Goal: Information Seeking & Learning: Find specific page/section

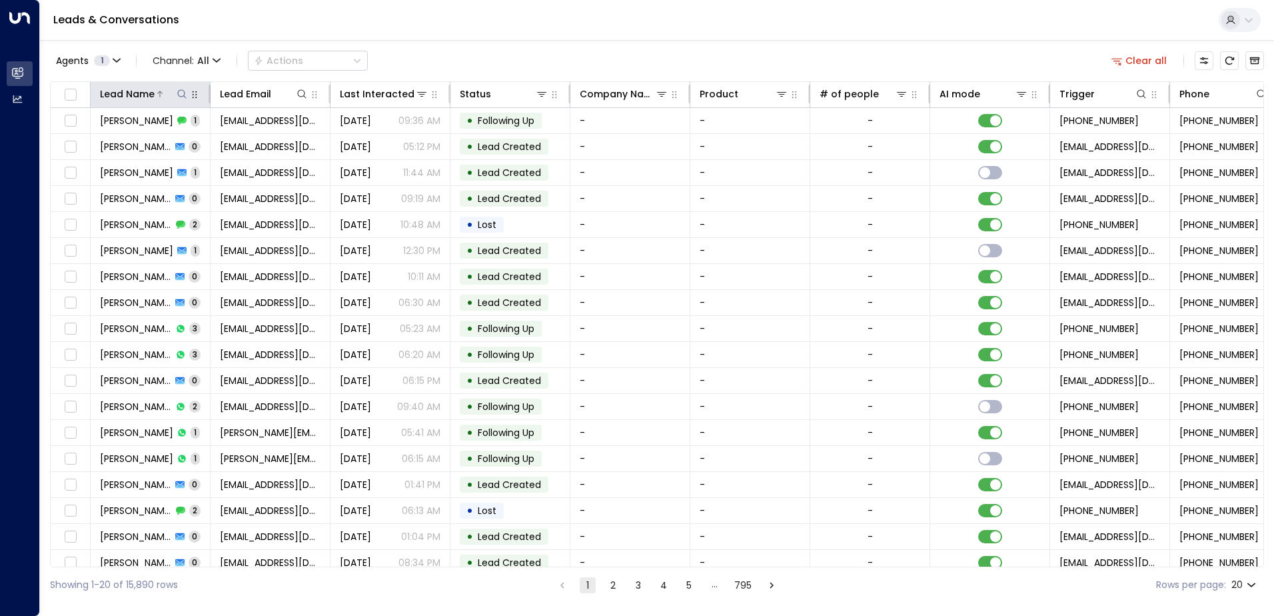
click at [183, 90] on icon at bounding box center [182, 94] width 11 height 11
type input "******"
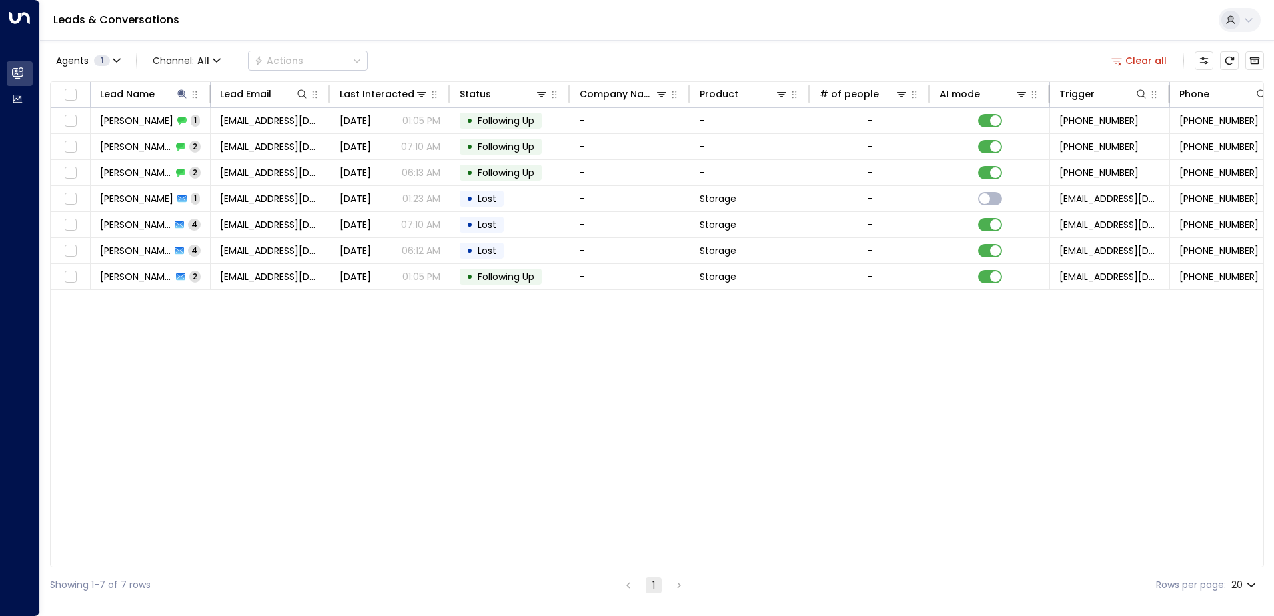
click at [408, 56] on div "Agents 1 Channel: All Actions Clear all" at bounding box center [657, 61] width 1214 height 28
click at [184, 92] on icon at bounding box center [182, 94] width 11 height 11
click at [263, 140] on icon "button" at bounding box center [265, 142] width 9 height 9
click at [241, 143] on input "text" at bounding box center [182, 142] width 184 height 25
paste input "**********"
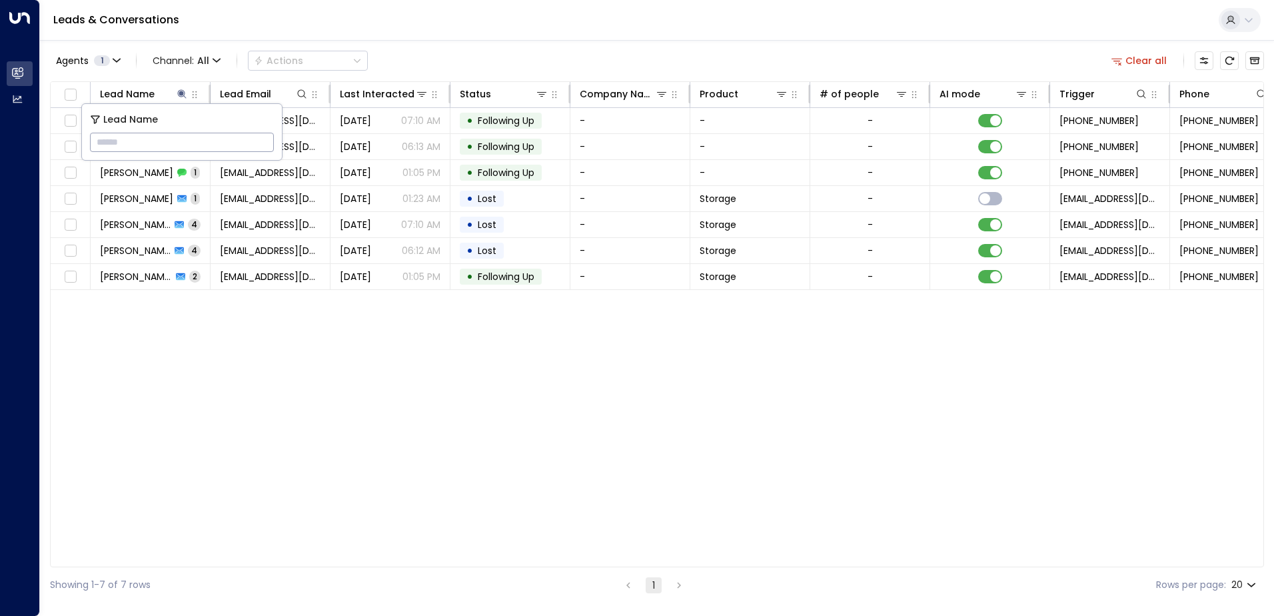
type input "**********"
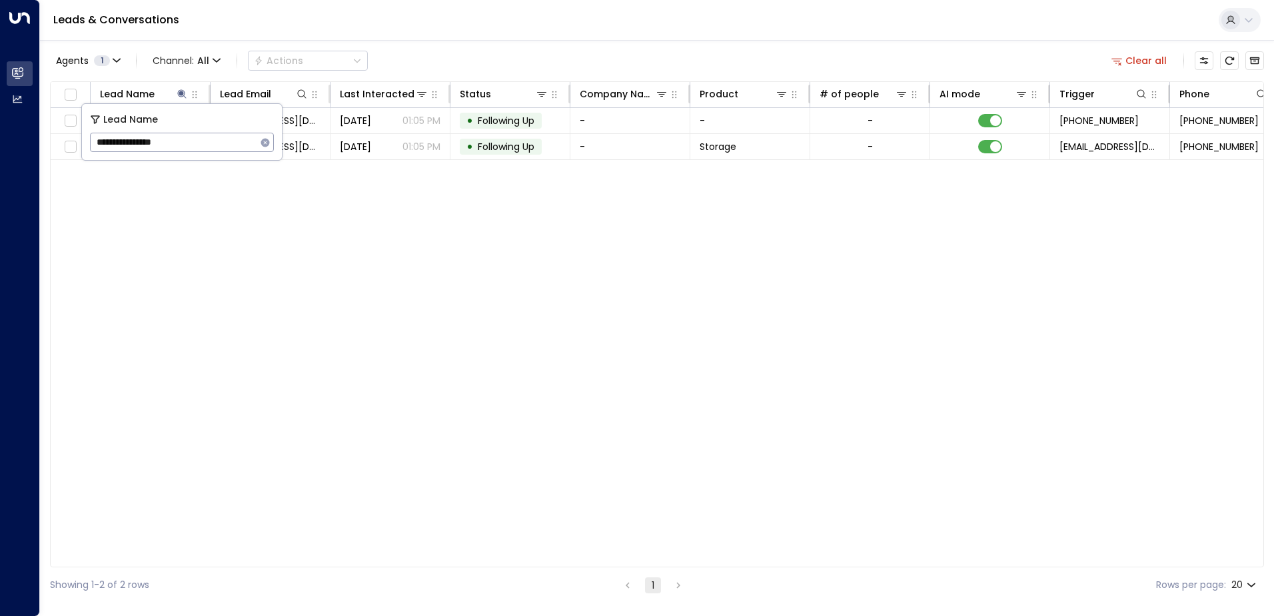
click at [508, 78] on div "Agents 1 Channel: All Actions Clear all Lead Name Lead Email Last Interacted St…" at bounding box center [657, 321] width 1214 height 562
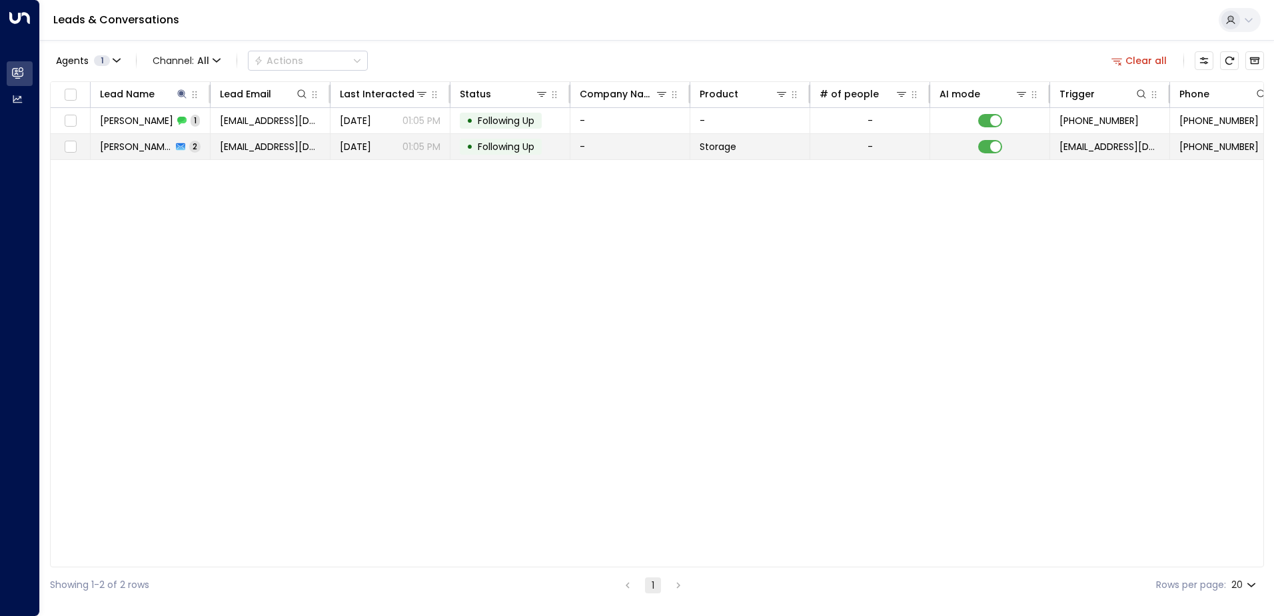
click at [341, 139] on td "[DATE] 01:05 PM" at bounding box center [391, 146] width 120 height 25
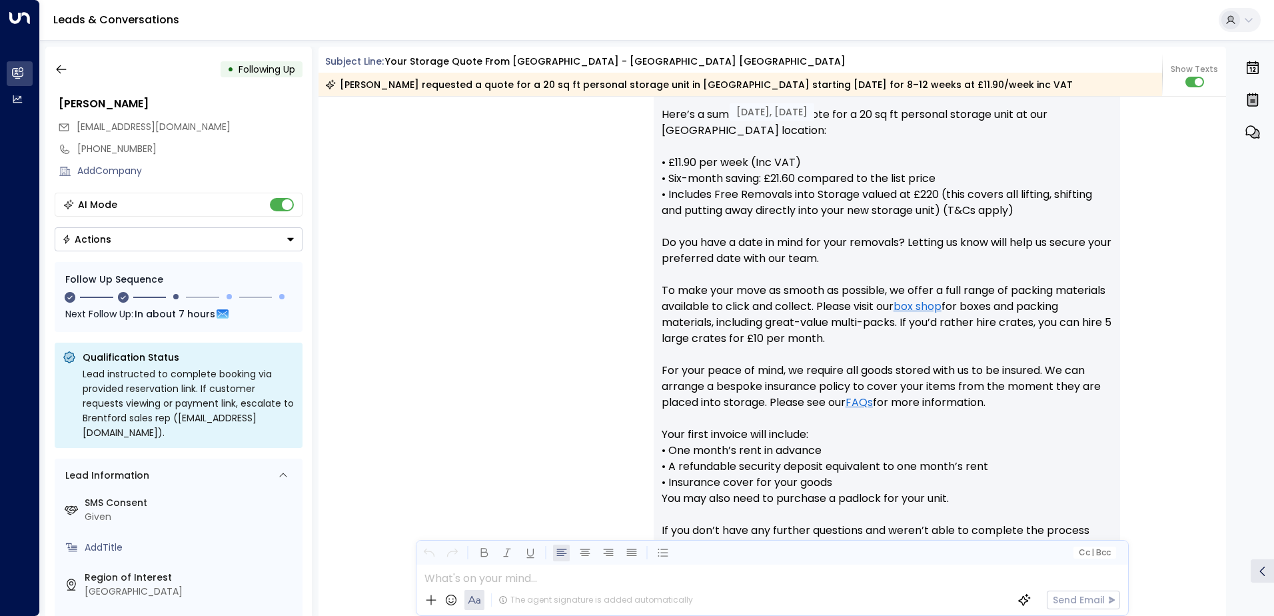
scroll to position [398, 0]
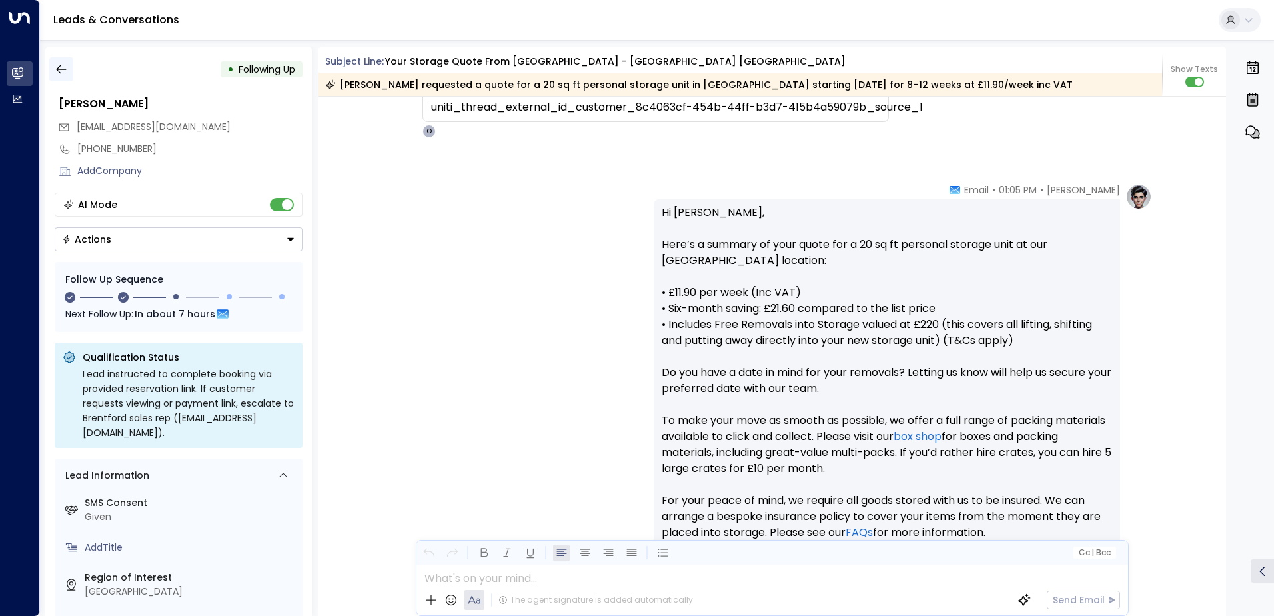
click at [66, 60] on button "button" at bounding box center [61, 69] width 24 height 24
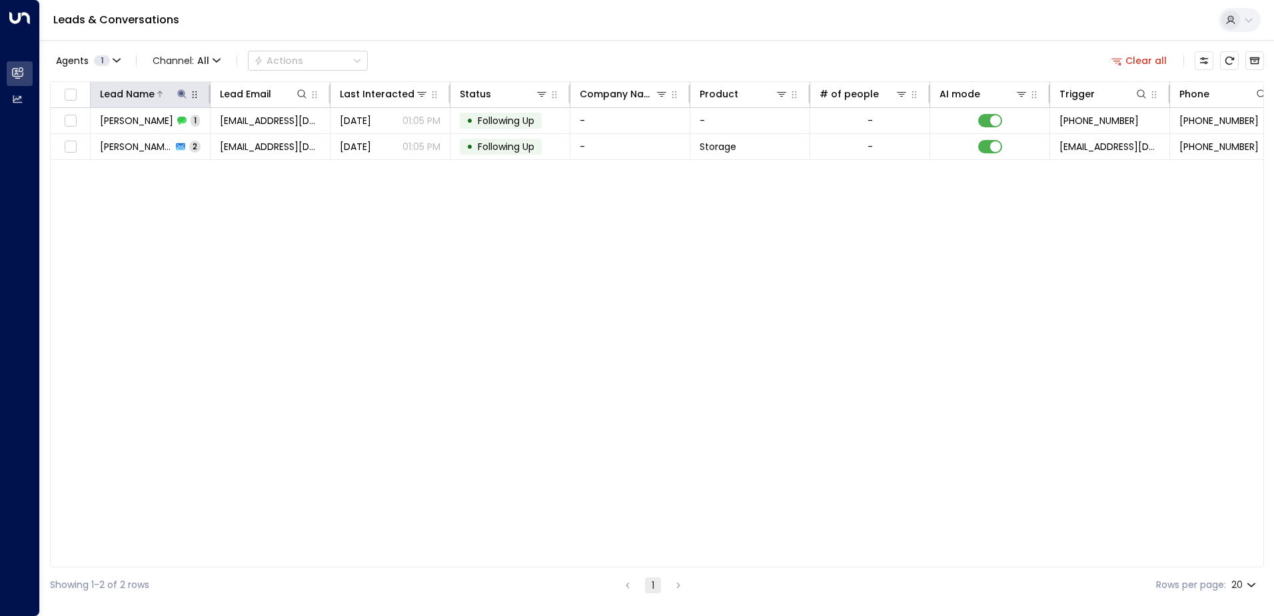
click at [184, 91] on icon at bounding box center [181, 93] width 9 height 9
click at [263, 145] on icon "button" at bounding box center [265, 142] width 9 height 9
click at [240, 140] on input "text" at bounding box center [182, 142] width 184 height 25
paste input "**********"
type input "**********"
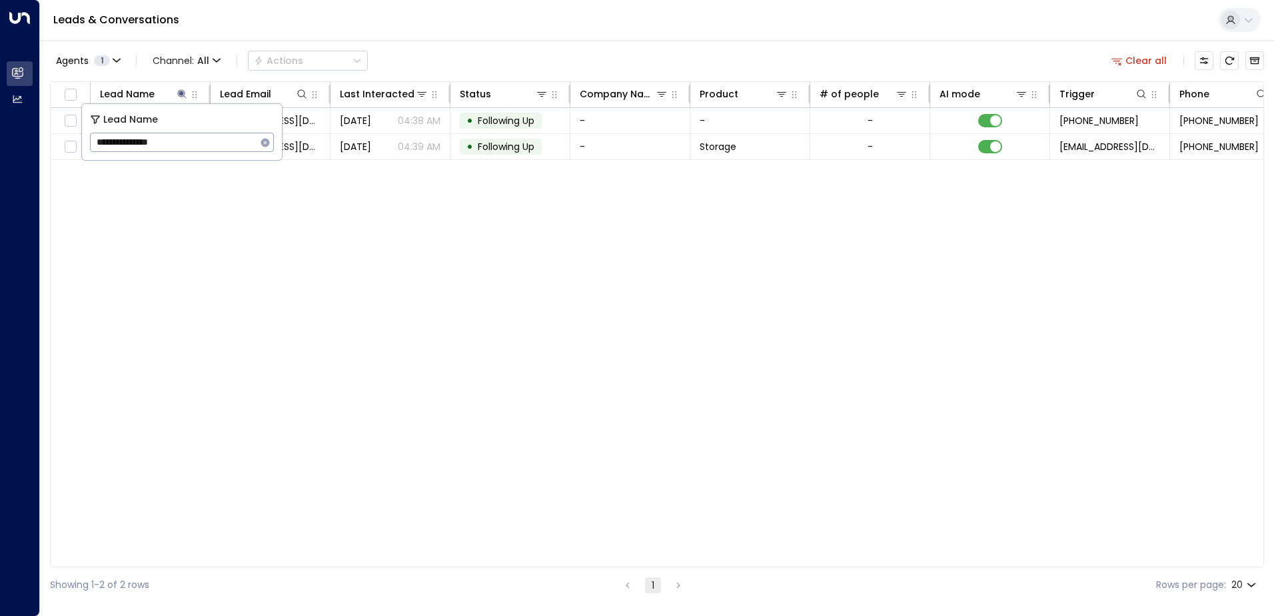
click at [454, 218] on div "Lead Name Lead Email Last Interacted Status Company Name Product # of people AI…" at bounding box center [657, 324] width 1214 height 486
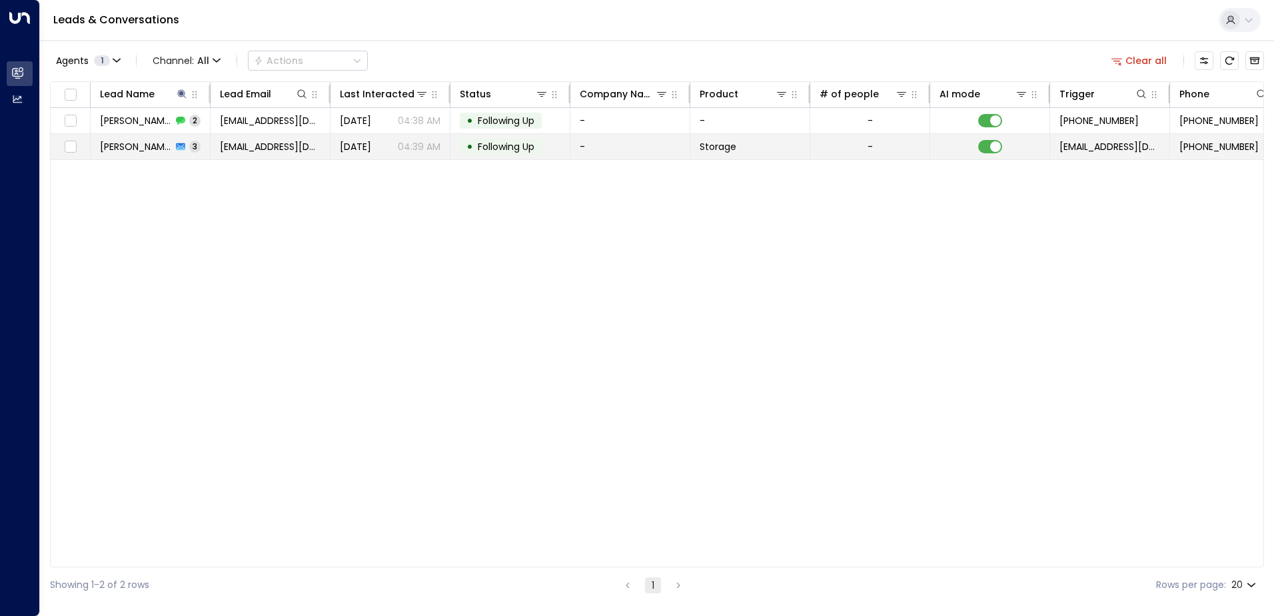
click at [395, 142] on div "[DATE] 04:39 AM" at bounding box center [390, 146] width 101 height 13
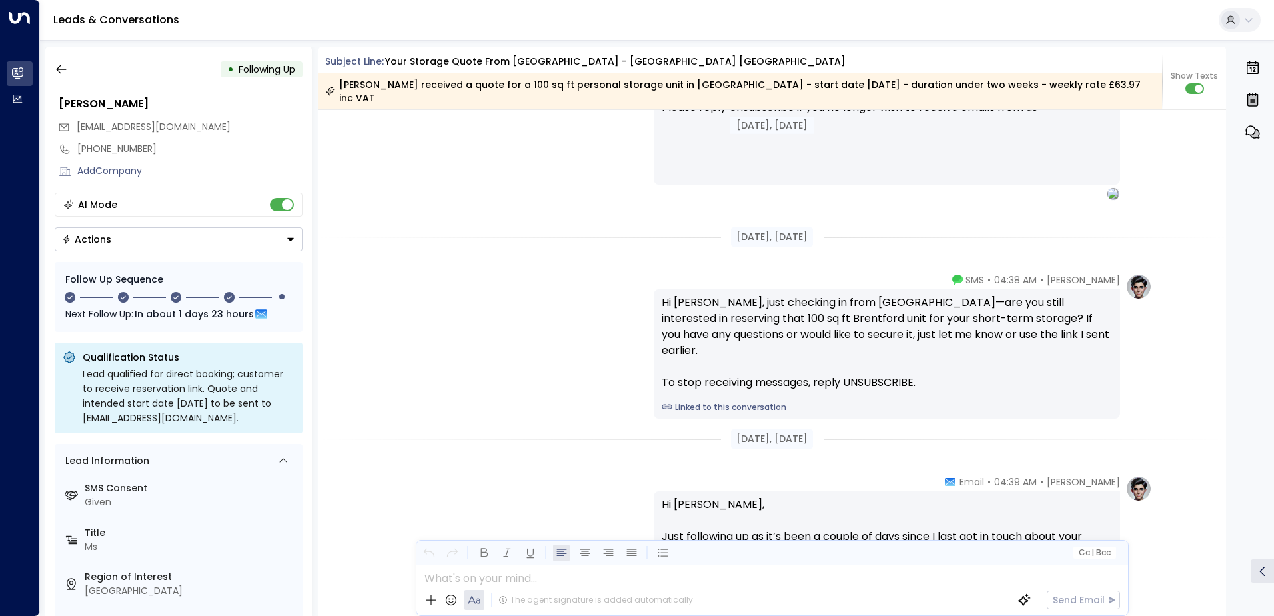
scroll to position [822, 0]
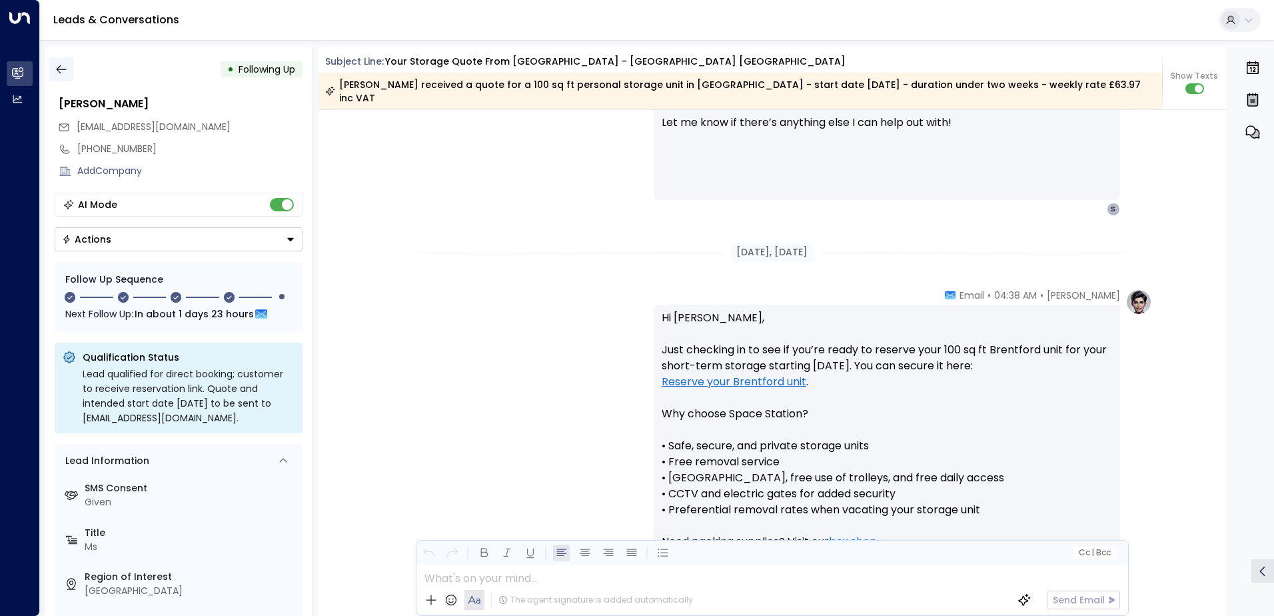
click at [71, 67] on button "button" at bounding box center [61, 69] width 24 height 24
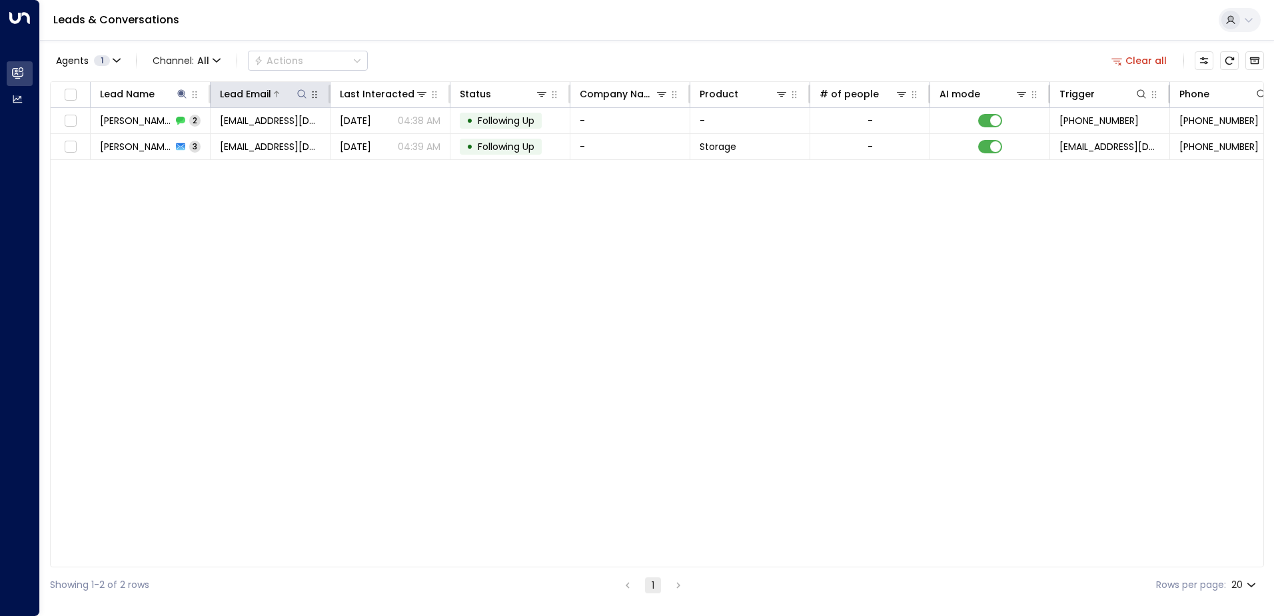
click at [301, 91] on icon at bounding box center [302, 94] width 11 height 11
click at [183, 97] on icon at bounding box center [182, 94] width 11 height 11
click at [261, 139] on icon "button" at bounding box center [265, 142] width 11 height 11
click at [237, 144] on input "text" at bounding box center [182, 142] width 184 height 25
paste input "**********"
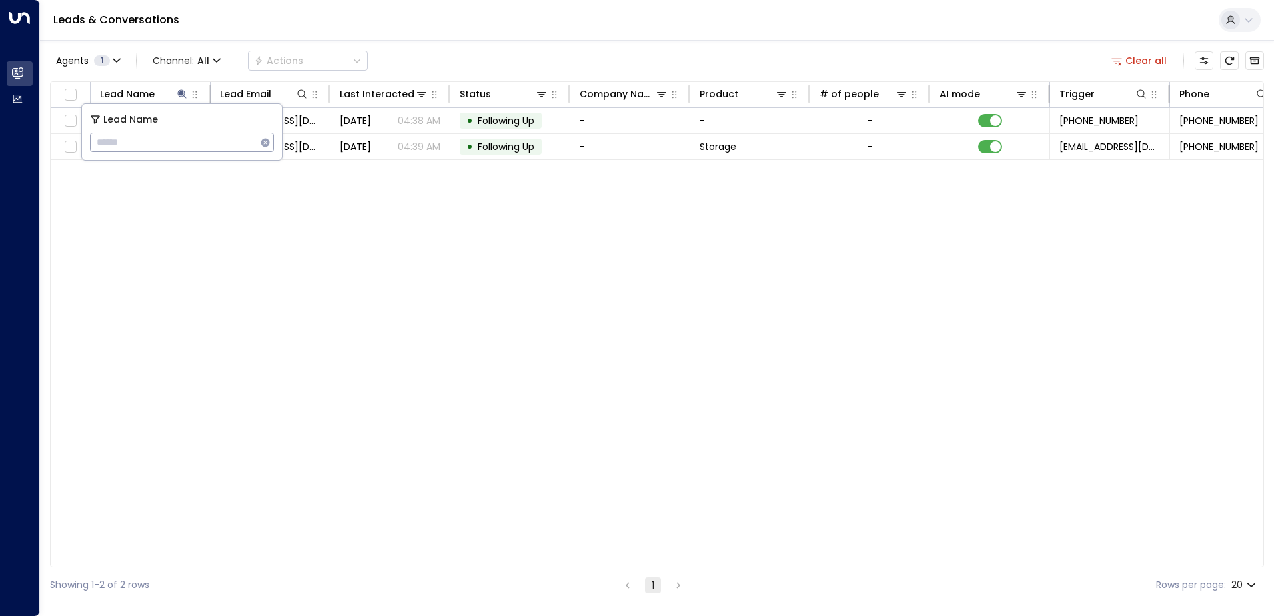
type input "**********"
click at [404, 223] on div "Lead Name Lead Email Last Interacted Status Company Name Product # of people AI…" at bounding box center [657, 324] width 1214 height 486
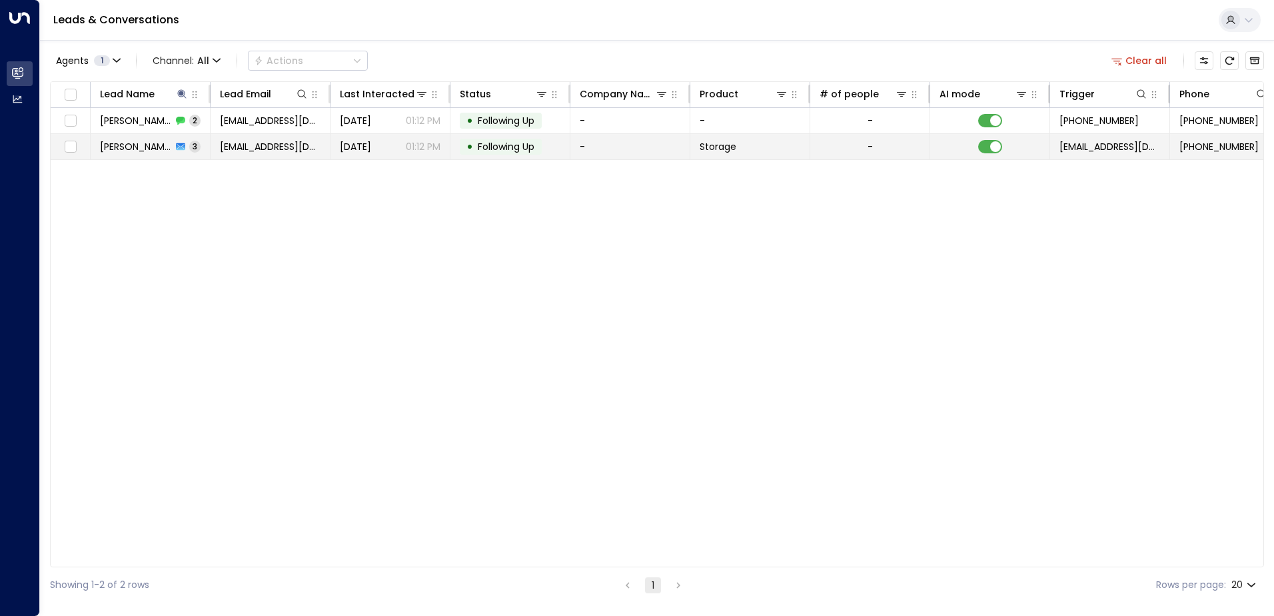
click at [277, 151] on span "[EMAIL_ADDRESS][DOMAIN_NAME]" at bounding box center [270, 146] width 101 height 13
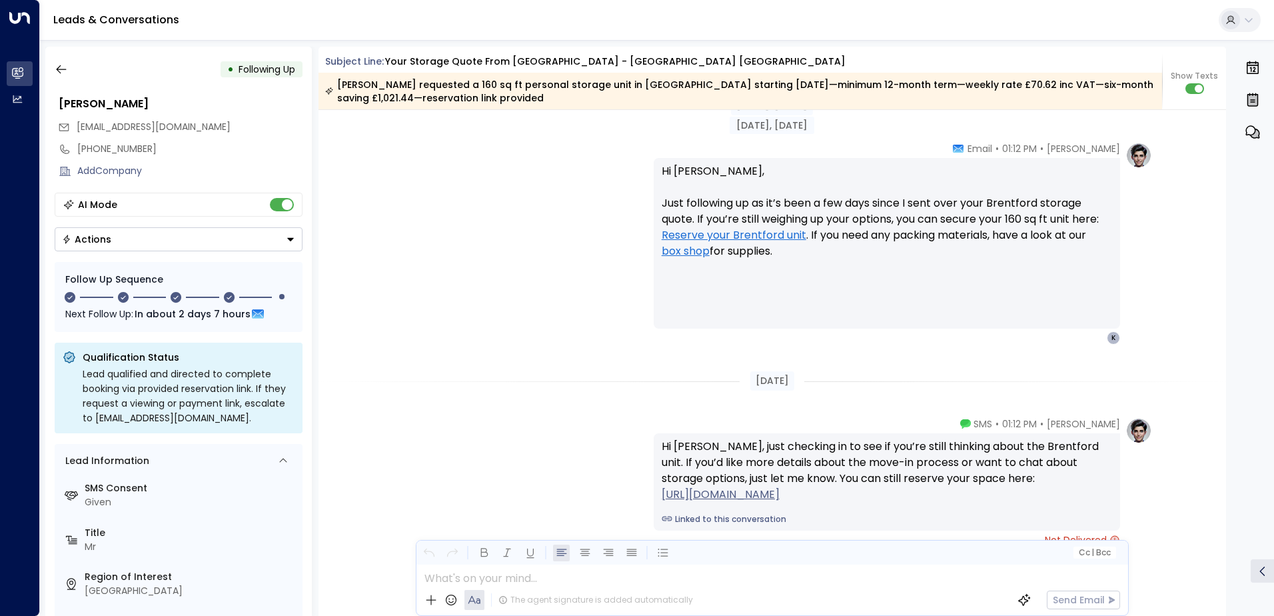
scroll to position [1861, 0]
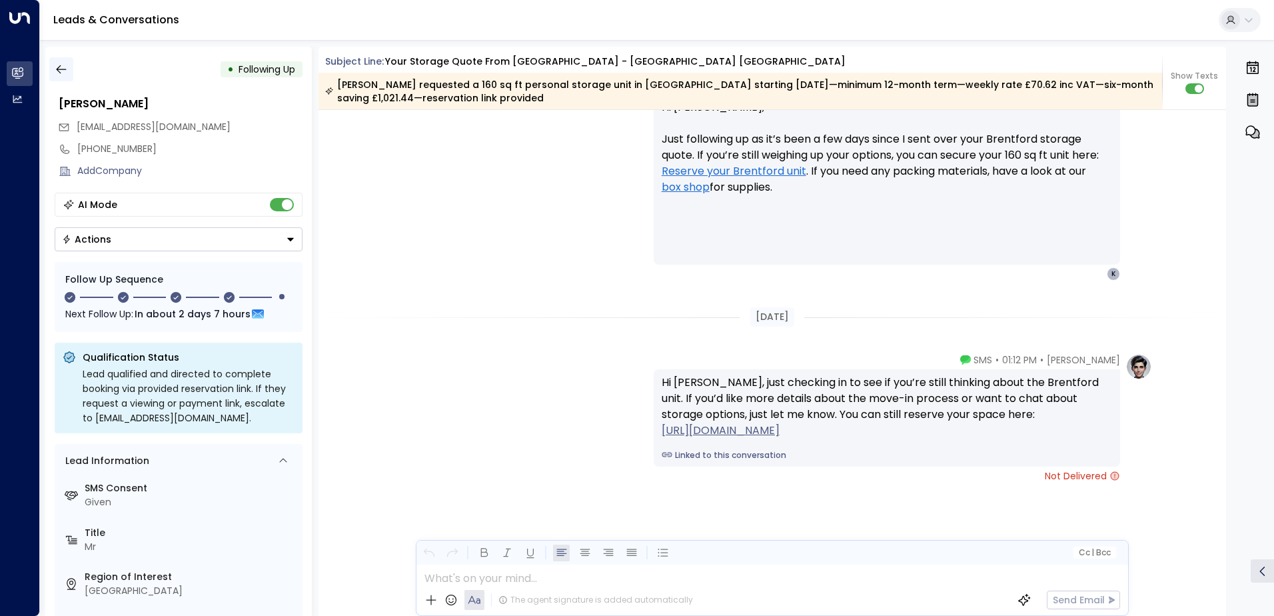
click at [55, 70] on icon "button" at bounding box center [61, 69] width 13 height 13
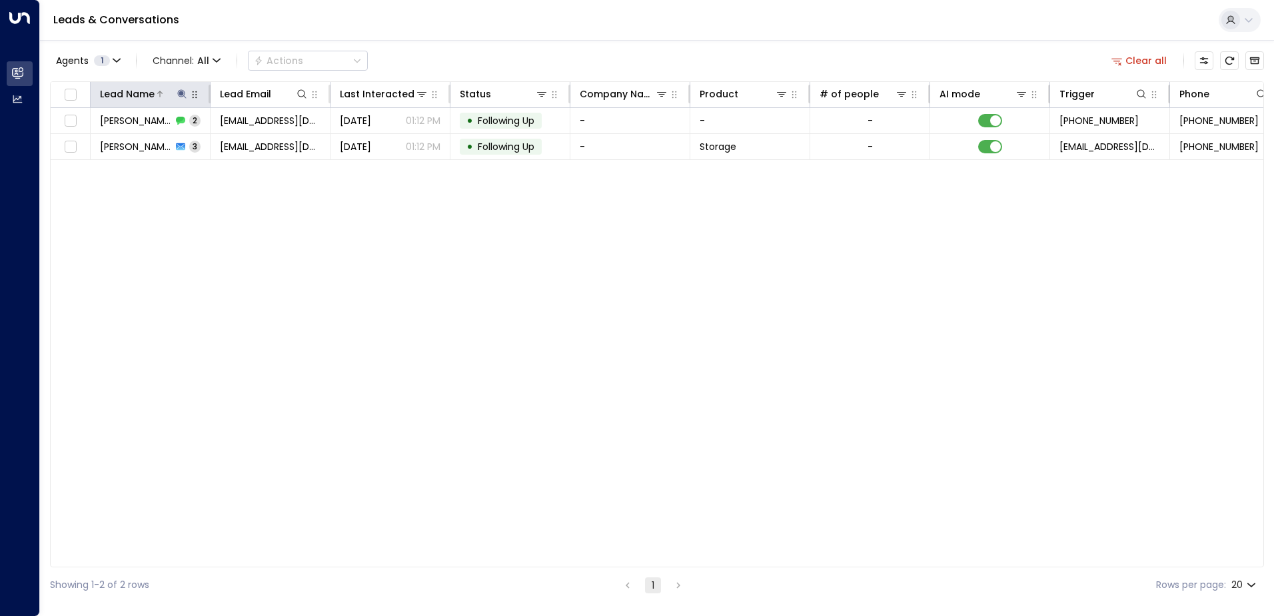
click at [183, 95] on icon at bounding box center [182, 94] width 11 height 11
click at [263, 143] on icon "button" at bounding box center [265, 142] width 9 height 9
click at [243, 149] on input "text" at bounding box center [182, 142] width 184 height 25
paste input "**********"
type input "**********"
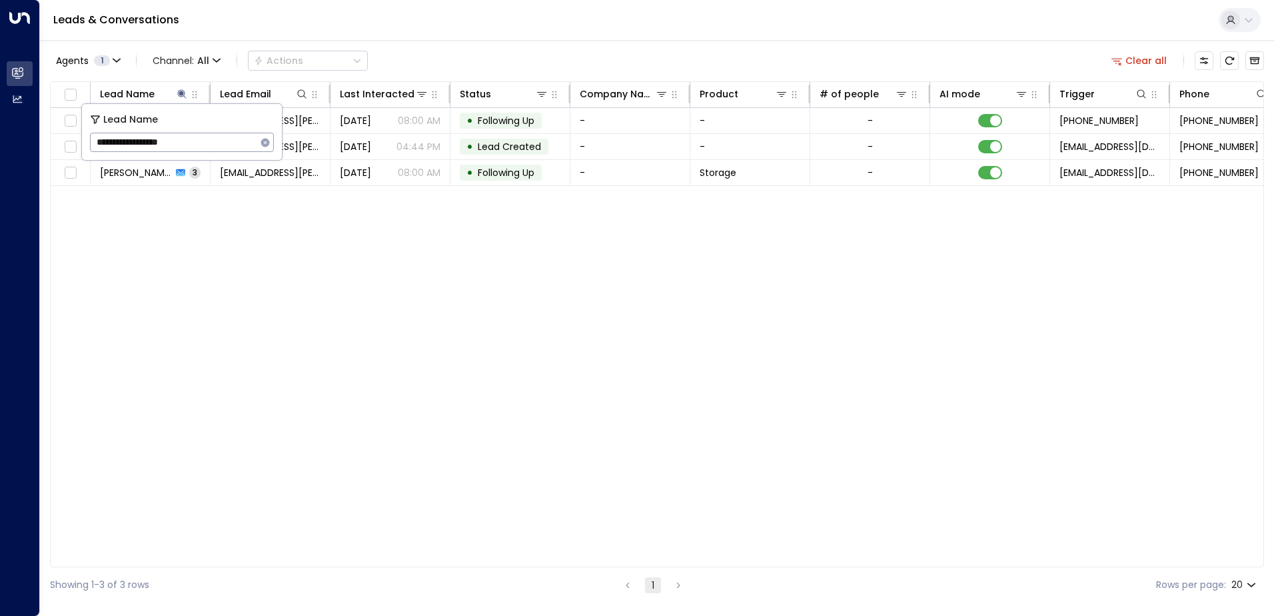
click at [440, 56] on div "Agents 1 Channel: All Actions Clear all" at bounding box center [657, 61] width 1214 height 28
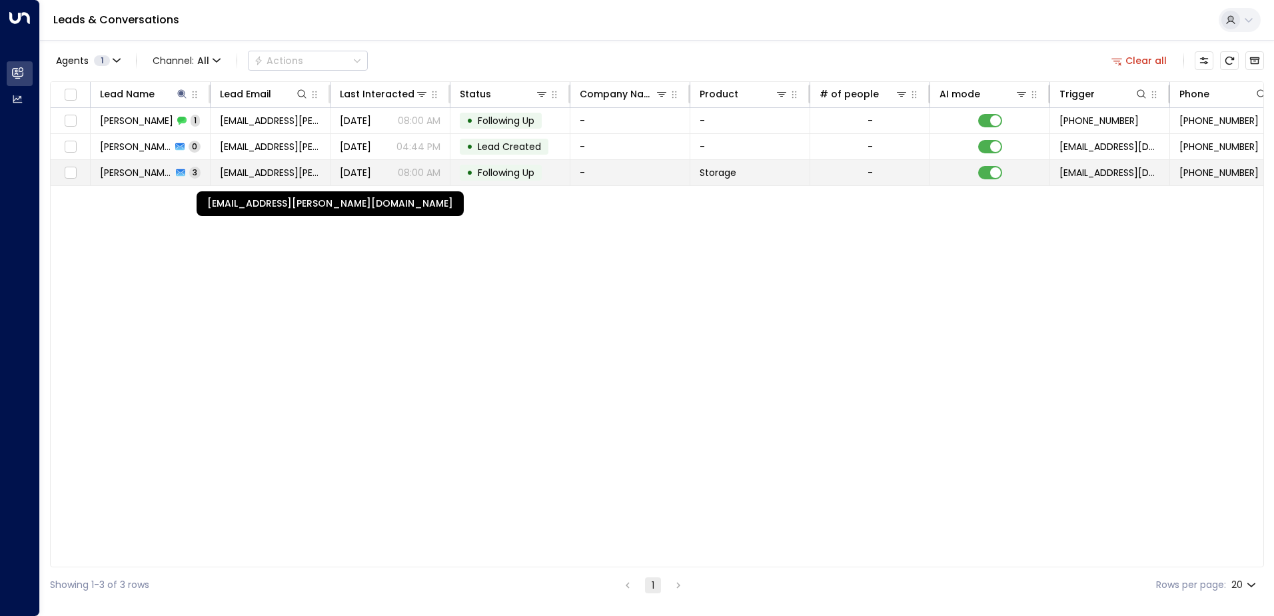
click at [266, 175] on span "[EMAIL_ADDRESS][PERSON_NAME][DOMAIN_NAME]" at bounding box center [270, 172] width 101 height 13
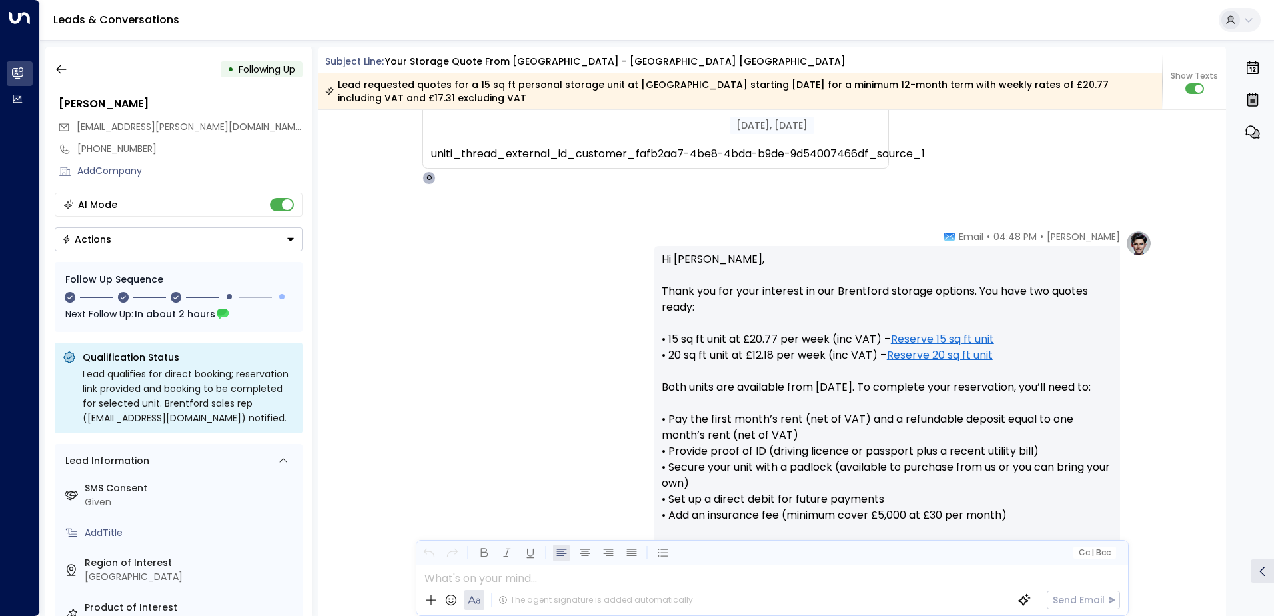
scroll to position [224, 0]
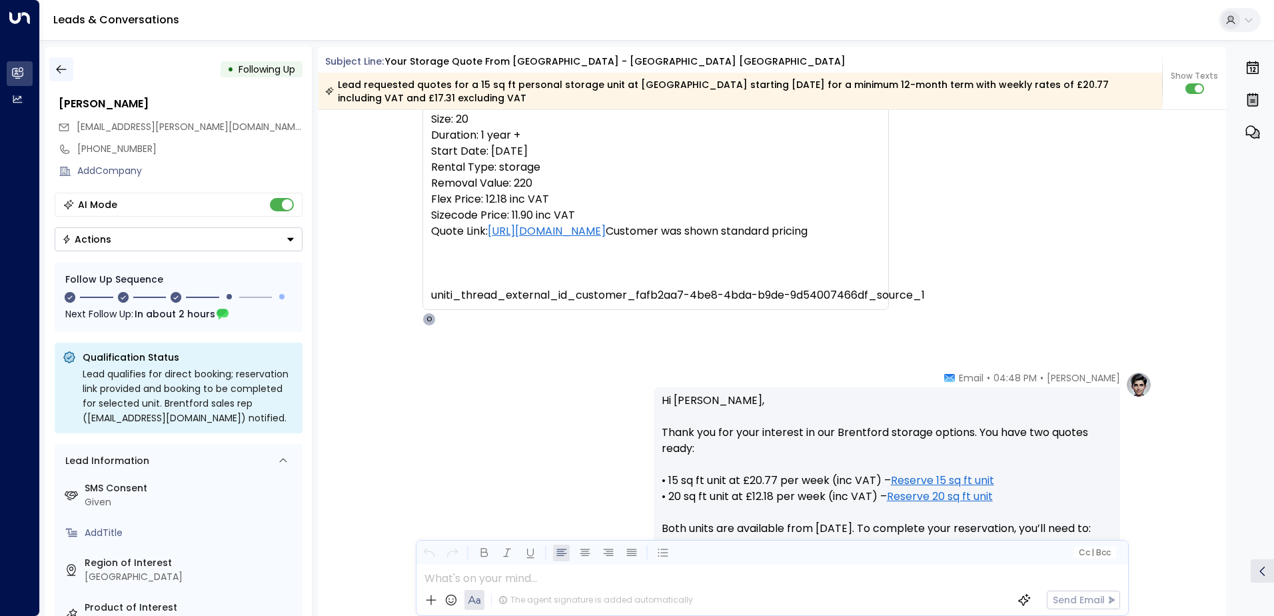
click at [69, 69] on button "button" at bounding box center [61, 69] width 24 height 24
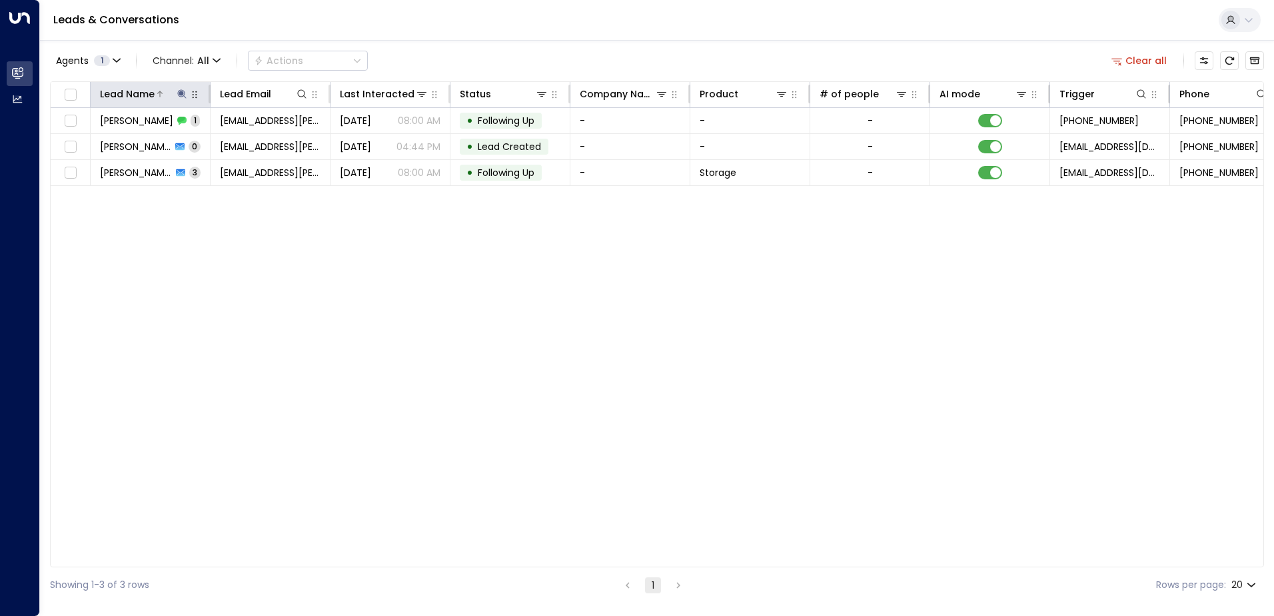
click at [182, 99] on icon at bounding box center [182, 94] width 11 height 11
click at [265, 139] on icon "button" at bounding box center [265, 142] width 9 height 9
click at [223, 154] on input "text" at bounding box center [182, 142] width 184 height 25
paste input "**********"
type input "**********"
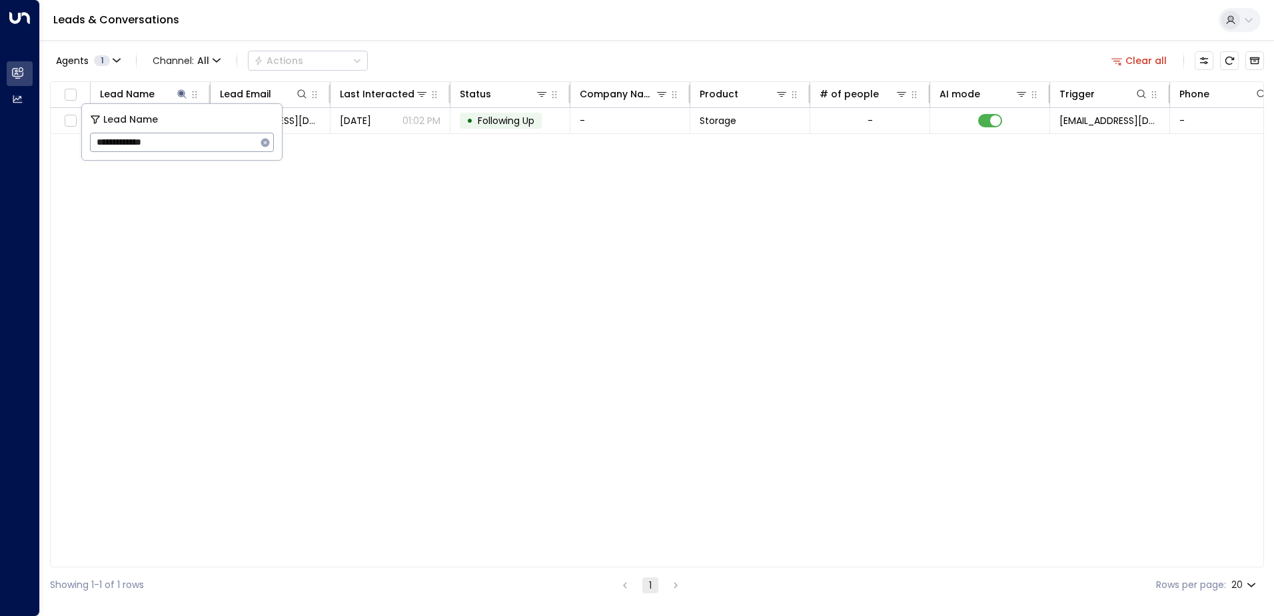
click at [361, 177] on div "Lead Name Lead Email Last Interacted Status Company Name Product # of people AI…" at bounding box center [657, 324] width 1214 height 486
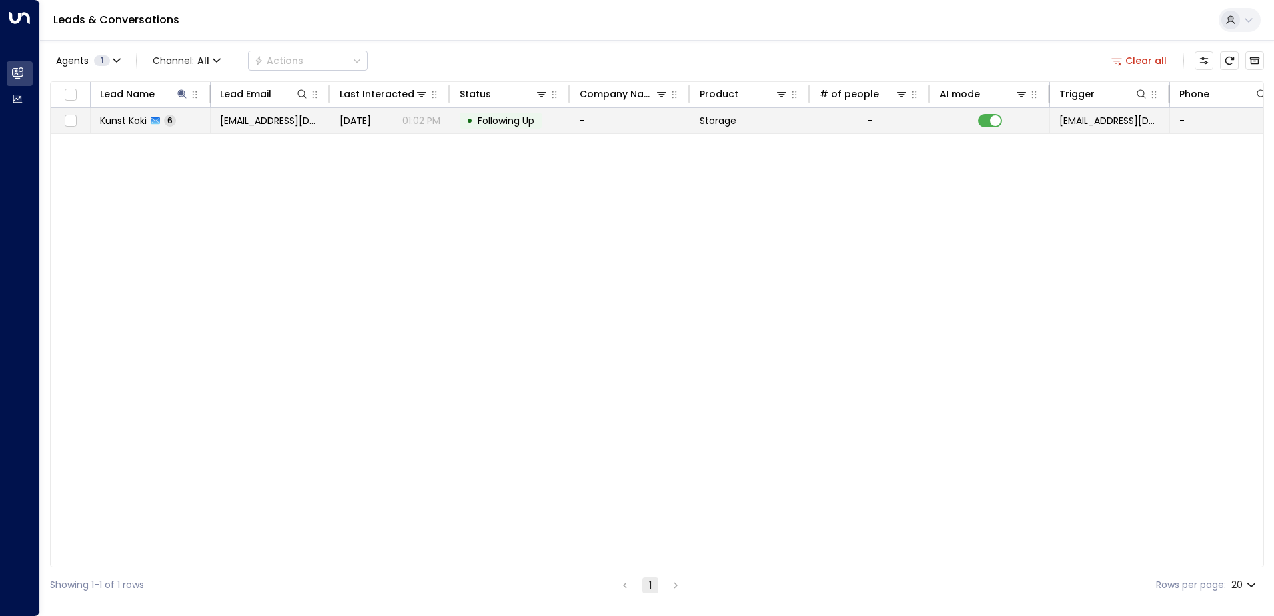
click at [333, 129] on td "[DATE] 01:02 PM" at bounding box center [391, 120] width 120 height 25
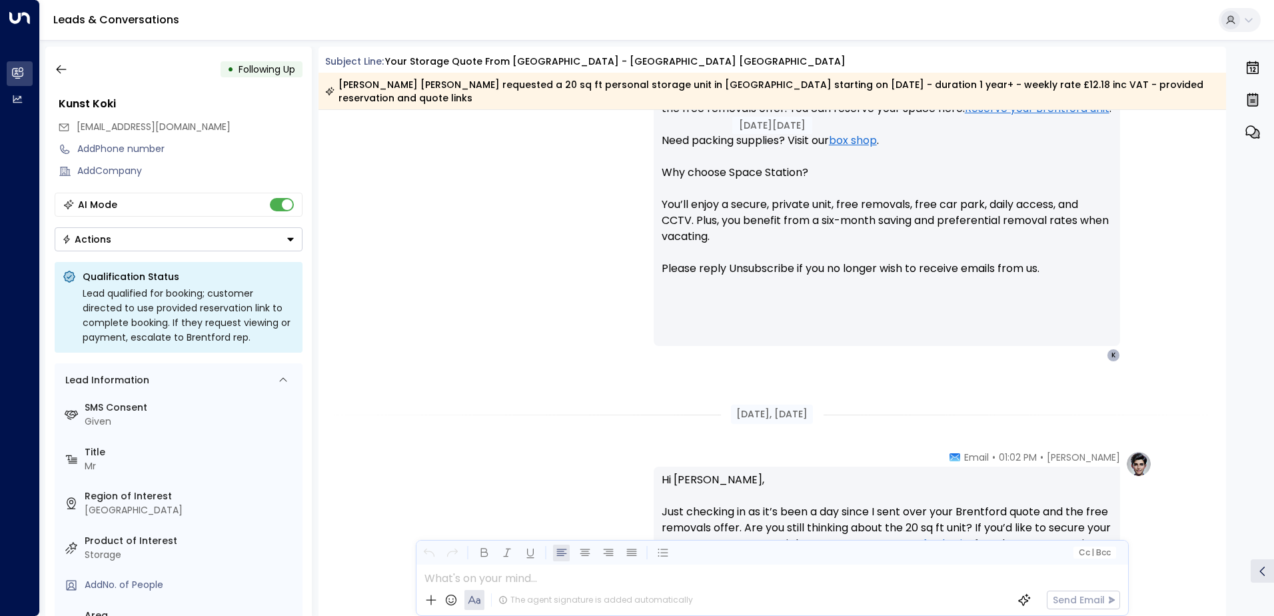
scroll to position [1022, 0]
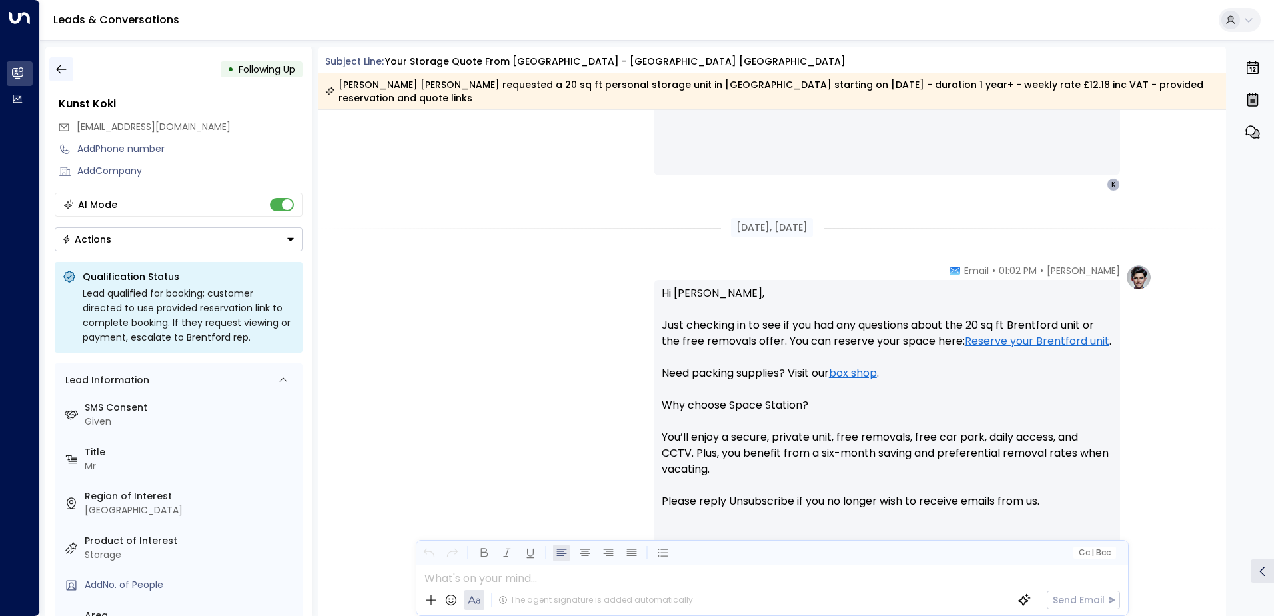
click at [63, 71] on icon "button" at bounding box center [61, 69] width 13 height 13
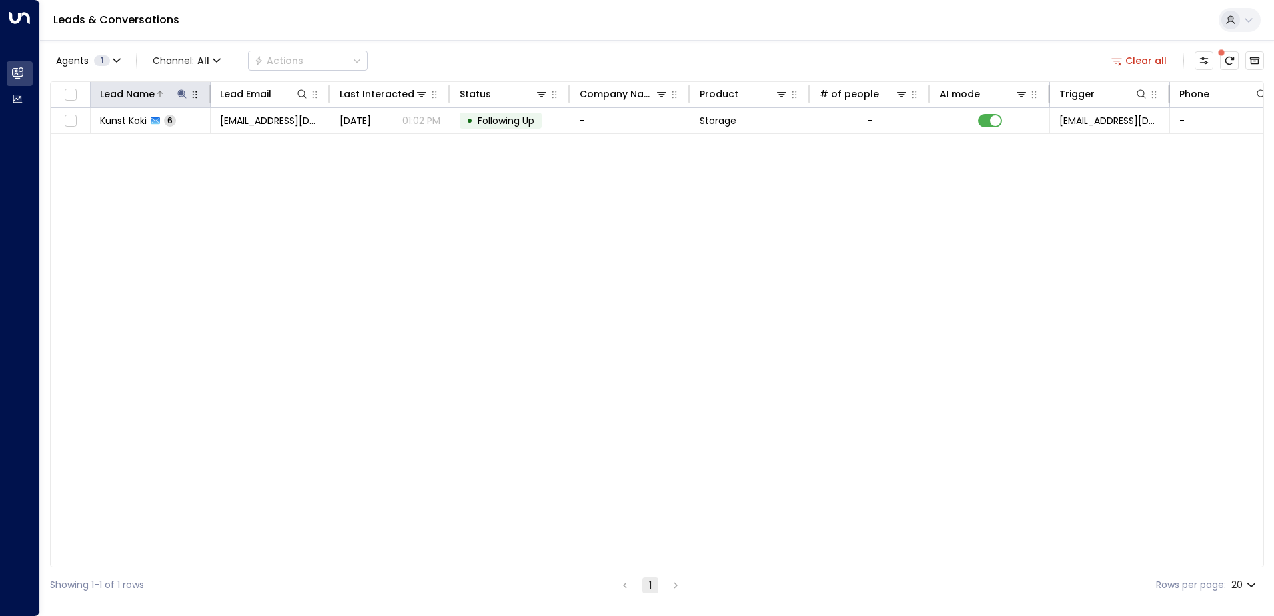
click at [175, 95] on div at bounding box center [172, 93] width 34 height 13
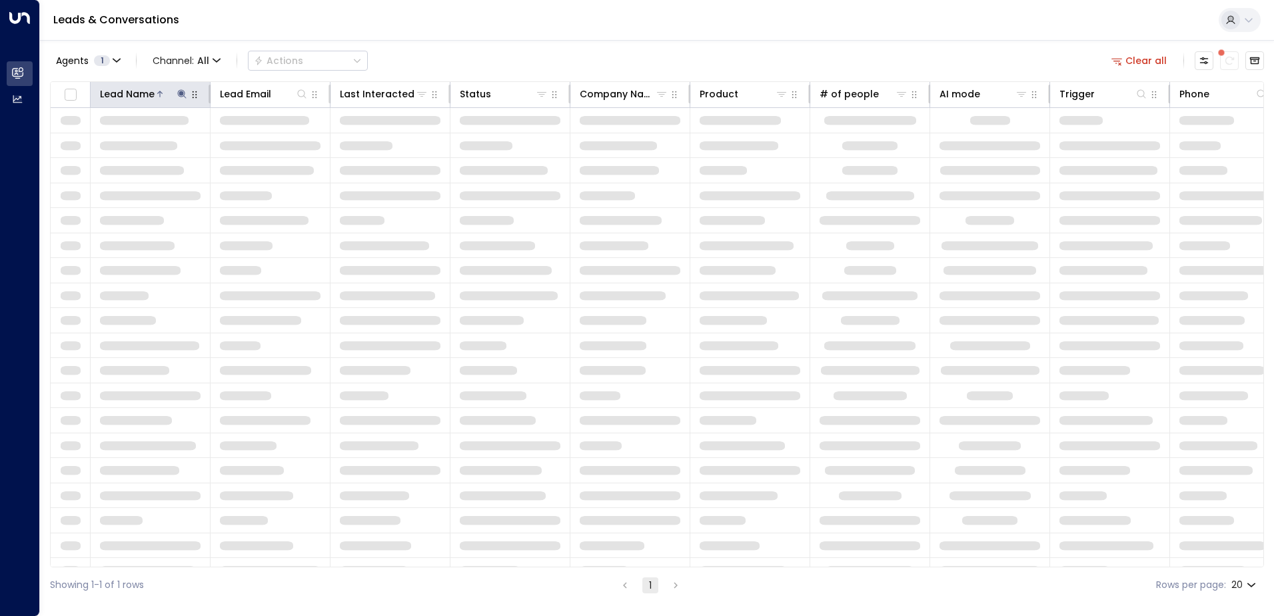
click at [180, 94] on icon at bounding box center [181, 93] width 9 height 9
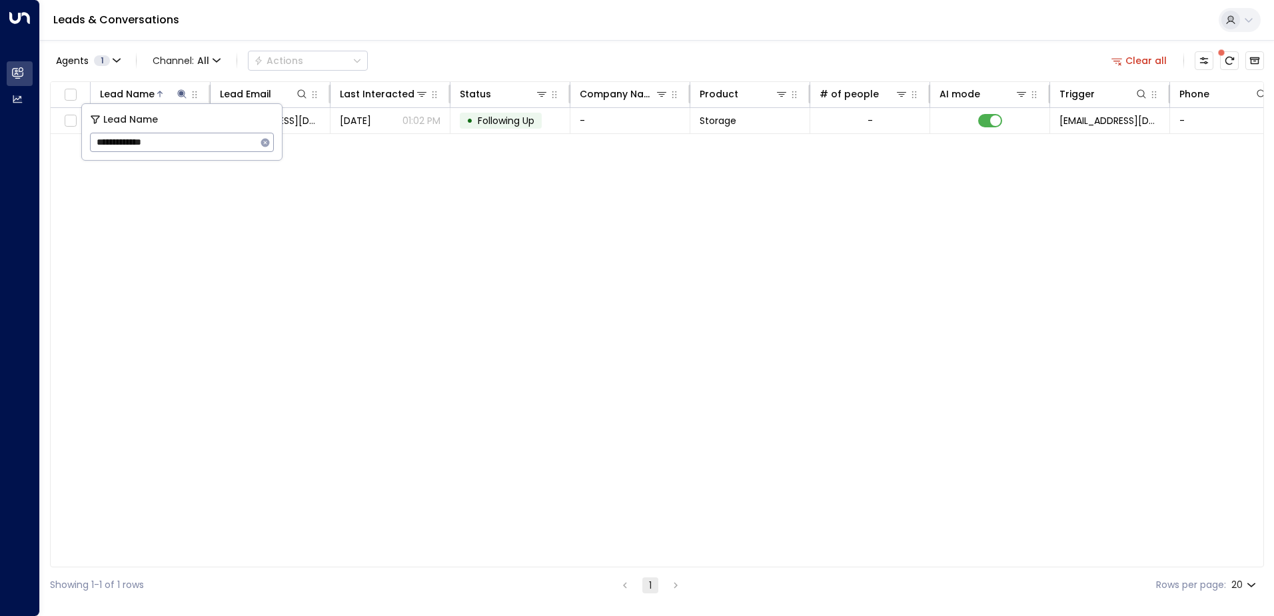
drag, startPoint x: 264, startPoint y: 145, endPoint x: 214, endPoint y: 142, distance: 50.1
click at [264, 145] on icon "button" at bounding box center [265, 142] width 9 height 9
click at [214, 142] on input "text" at bounding box center [182, 142] width 184 height 25
paste input "**********"
type input "**********"
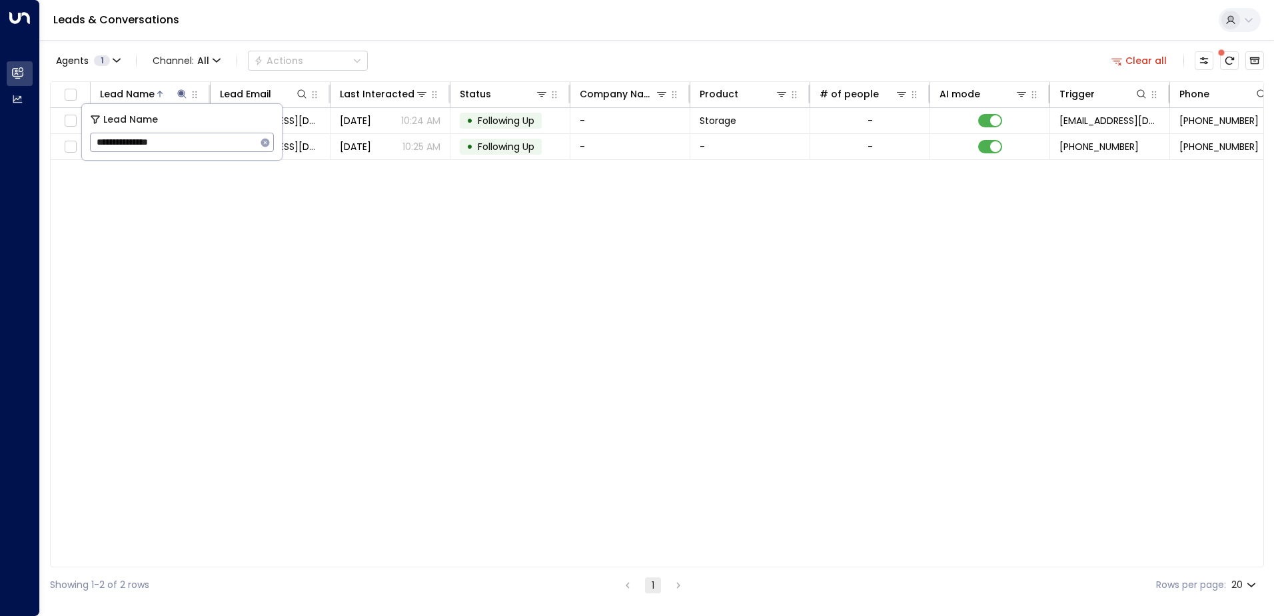
click at [343, 196] on div "Lead Name Lead Email Last Interacted Status Company Name Product # of people AI…" at bounding box center [657, 324] width 1214 height 486
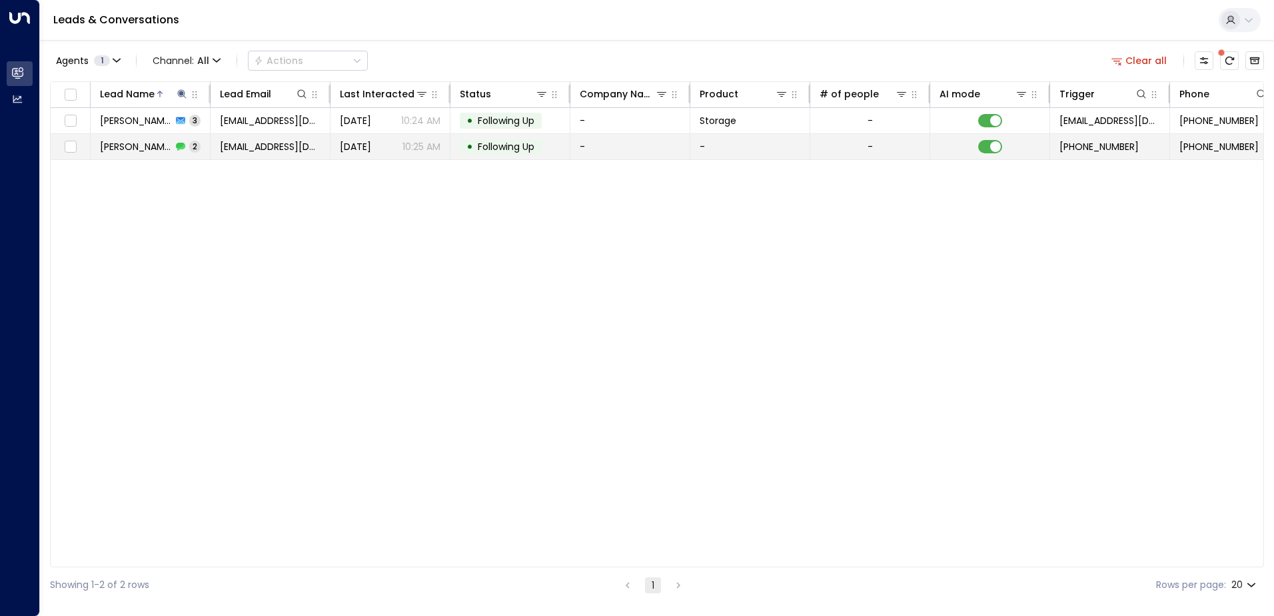
click at [348, 157] on td "[DATE] 10:25 AM" at bounding box center [391, 146] width 120 height 25
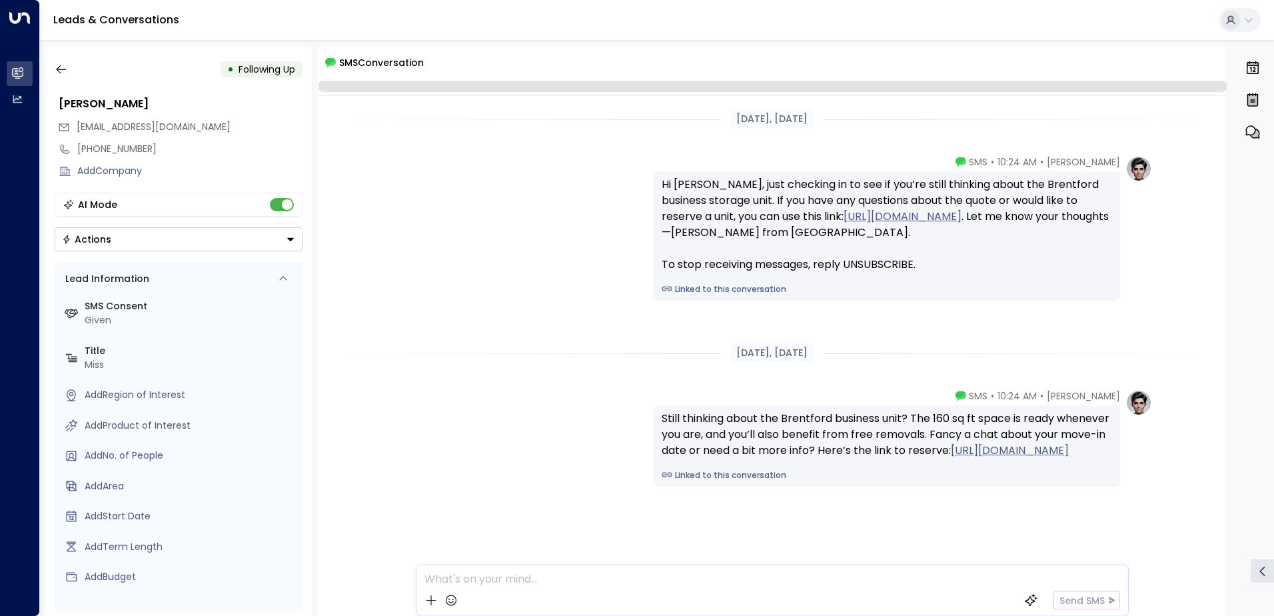
scroll to position [20, 0]
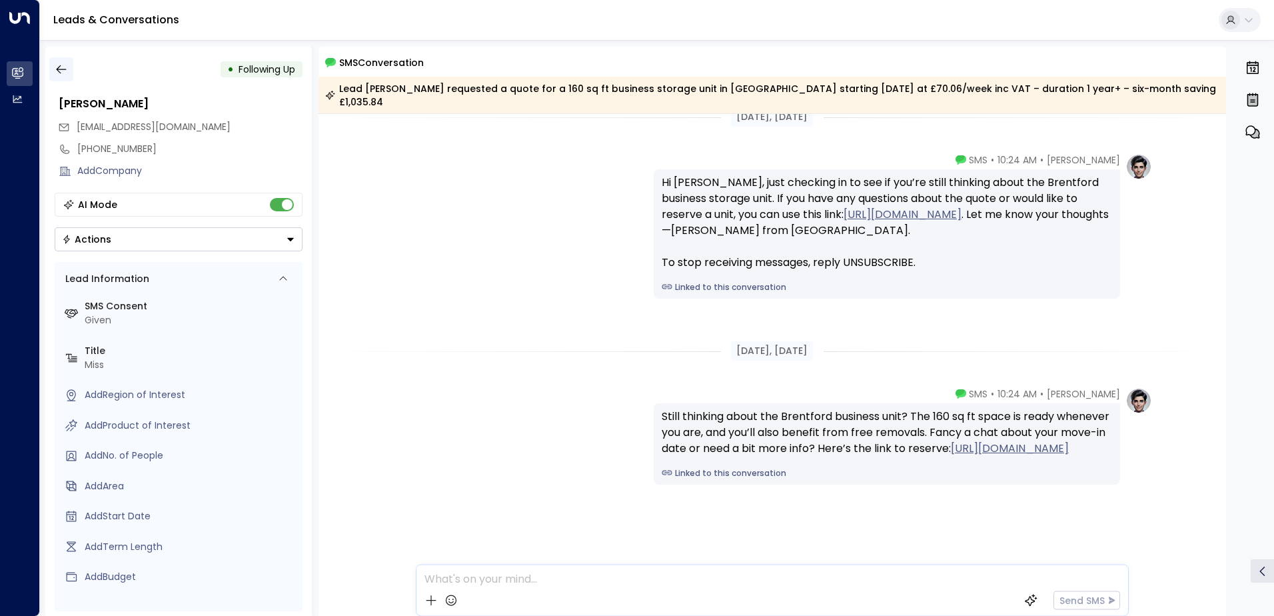
click at [59, 63] on icon "button" at bounding box center [61, 69] width 13 height 13
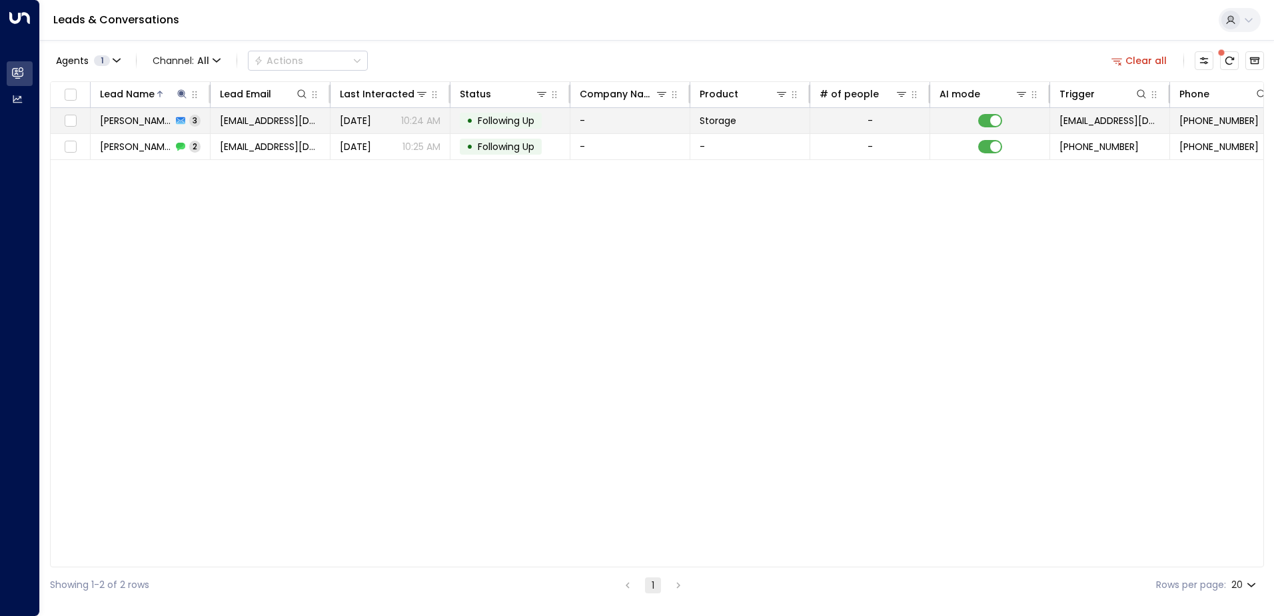
click at [227, 126] on span "[EMAIL_ADDRESS][DOMAIN_NAME]" at bounding box center [270, 120] width 101 height 13
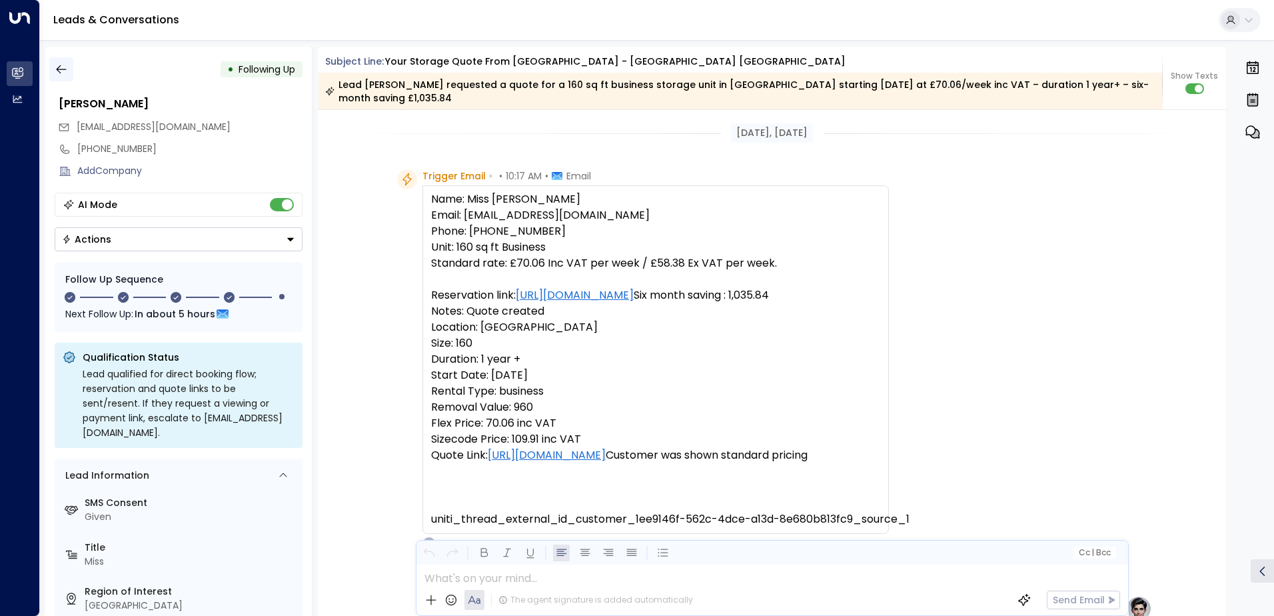
click at [65, 71] on icon "button" at bounding box center [61, 69] width 13 height 13
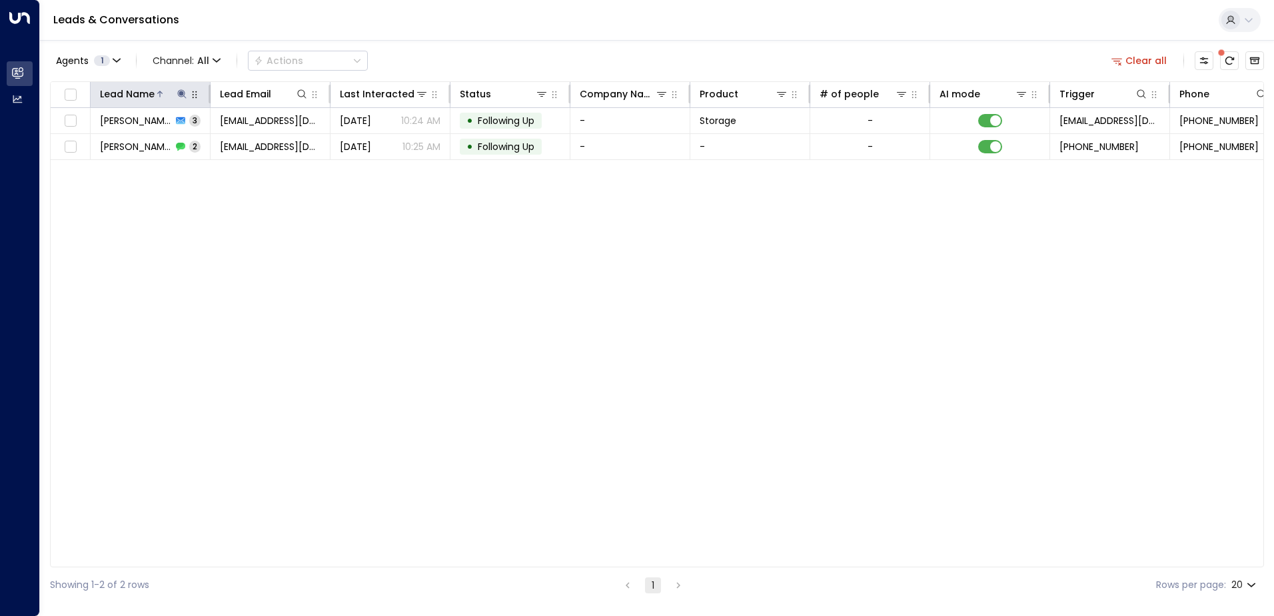
click at [180, 93] on icon at bounding box center [181, 93] width 9 height 9
click at [267, 143] on icon "button" at bounding box center [265, 142] width 9 height 9
click at [227, 144] on input "text" at bounding box center [182, 142] width 184 height 25
paste input "**********"
type input "**********"
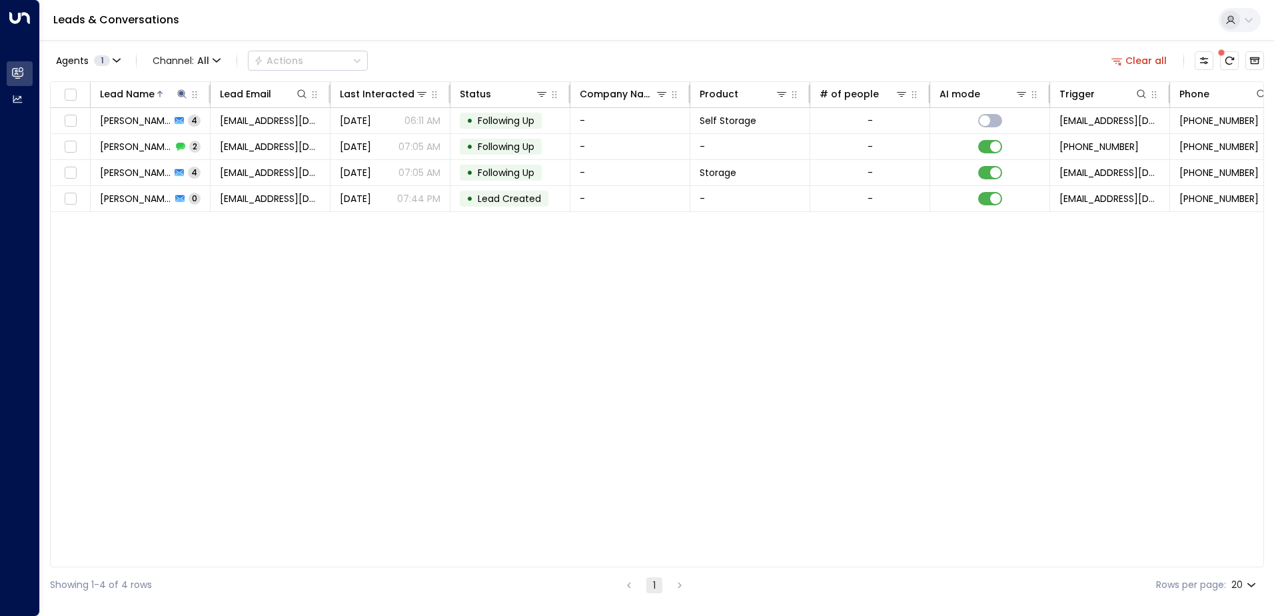
click at [372, 231] on div "Lead Name Lead Email Last Interacted Status Company Name Product # of people AI…" at bounding box center [657, 324] width 1214 height 486
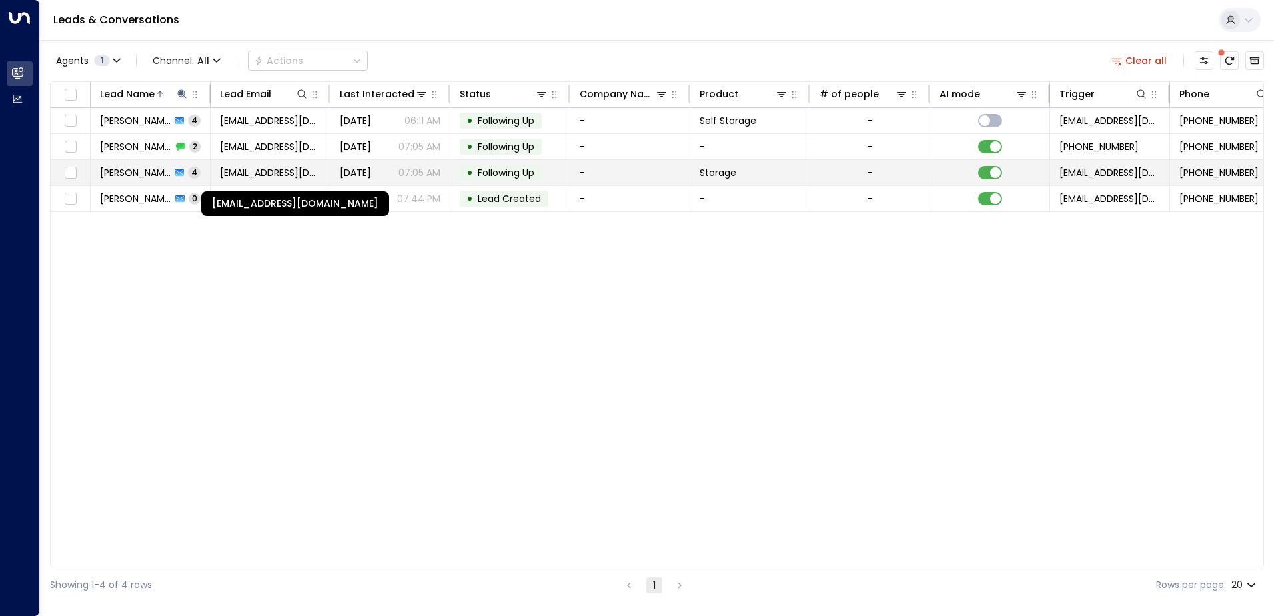
click at [229, 174] on span "[EMAIL_ADDRESS][DOMAIN_NAME]" at bounding box center [270, 172] width 101 height 13
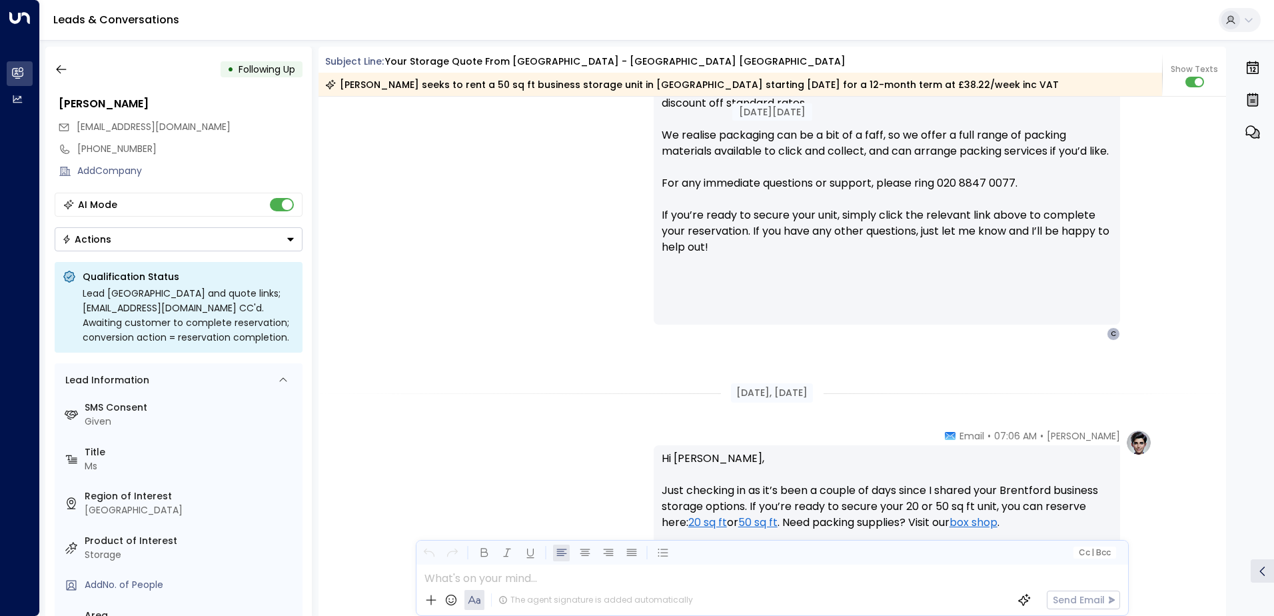
scroll to position [550, 0]
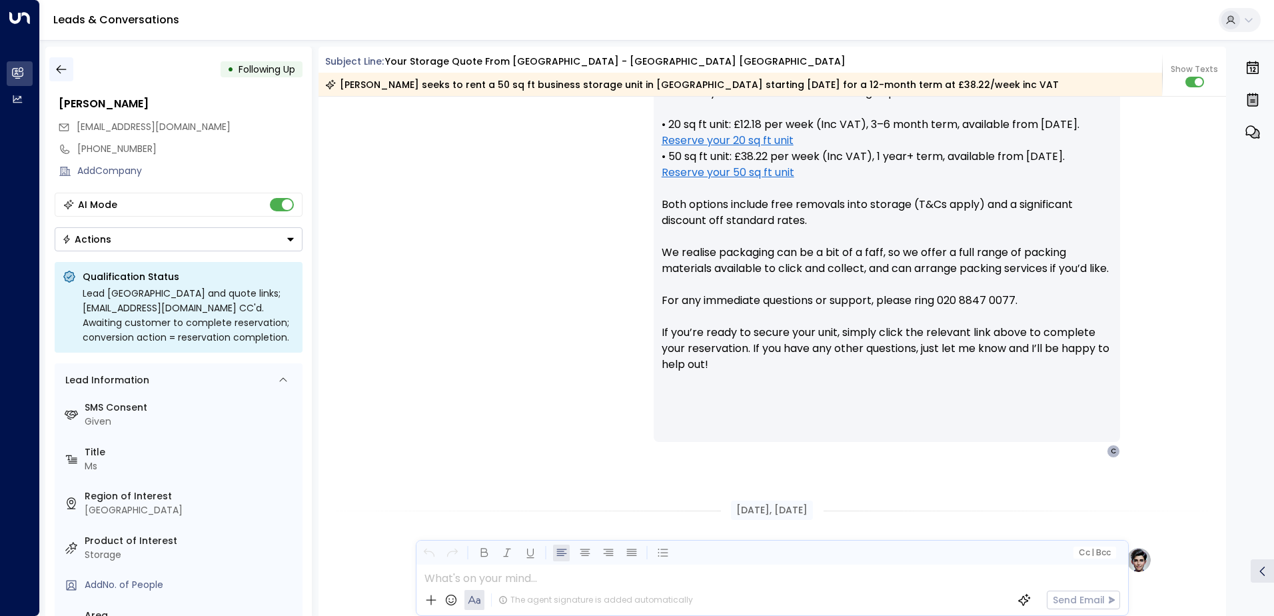
click at [61, 69] on icon "button" at bounding box center [61, 69] width 13 height 13
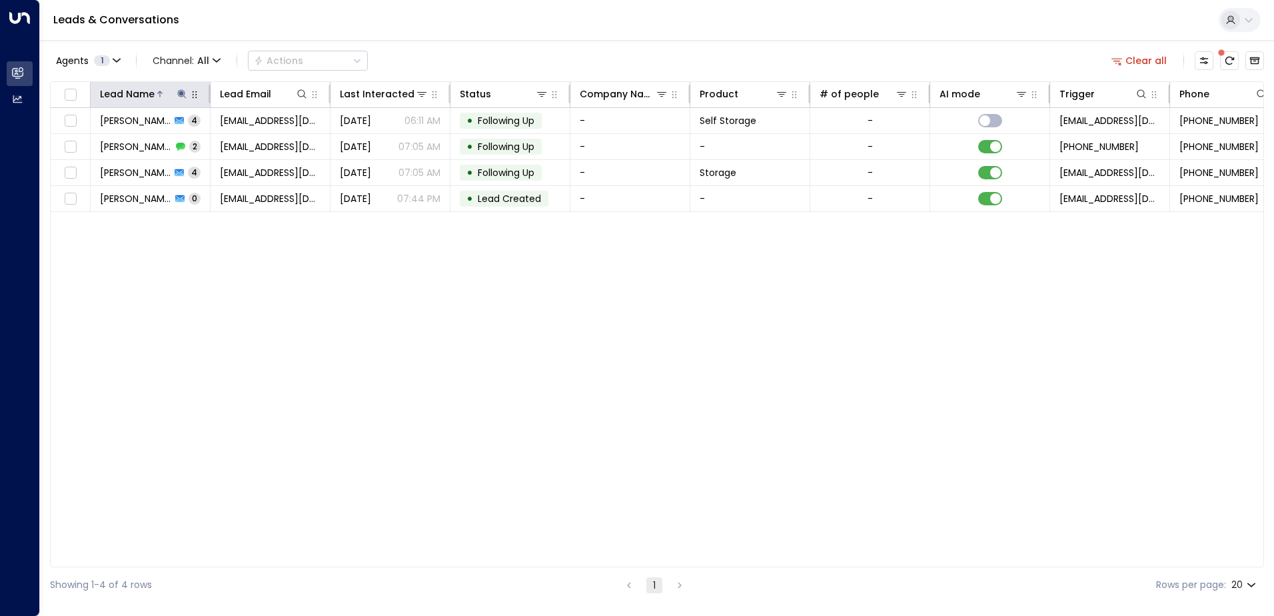
click at [176, 97] on button at bounding box center [181, 93] width 13 height 13
click at [179, 97] on icon at bounding box center [182, 94] width 11 height 11
click at [179, 96] on icon at bounding box center [182, 94] width 11 height 11
click at [267, 145] on icon "button" at bounding box center [265, 142] width 9 height 9
click at [224, 145] on input "text" at bounding box center [182, 142] width 184 height 25
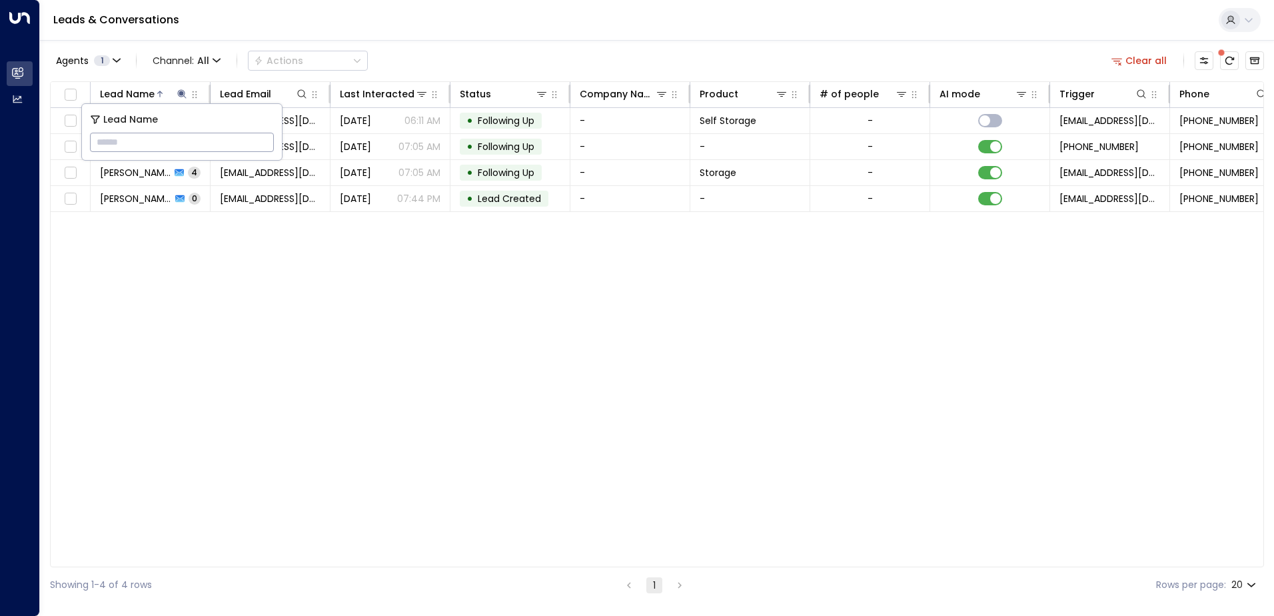
paste input "**********"
type input "**********"
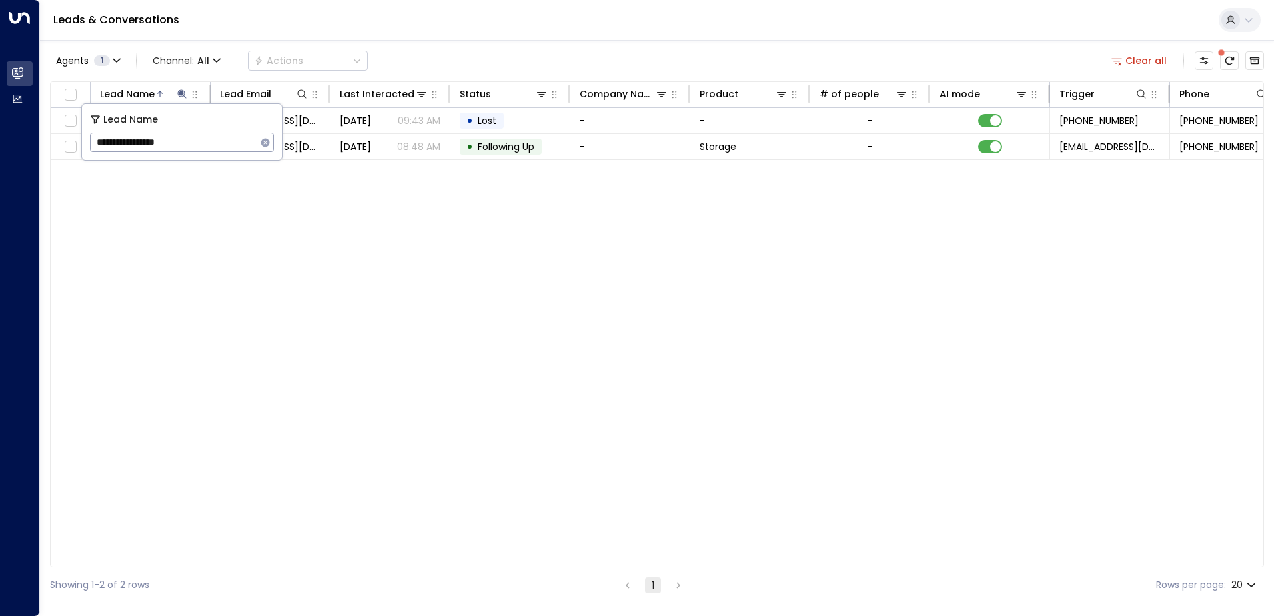
click at [537, 55] on div "Agents 1 Channel: All Actions Clear all" at bounding box center [657, 61] width 1214 height 28
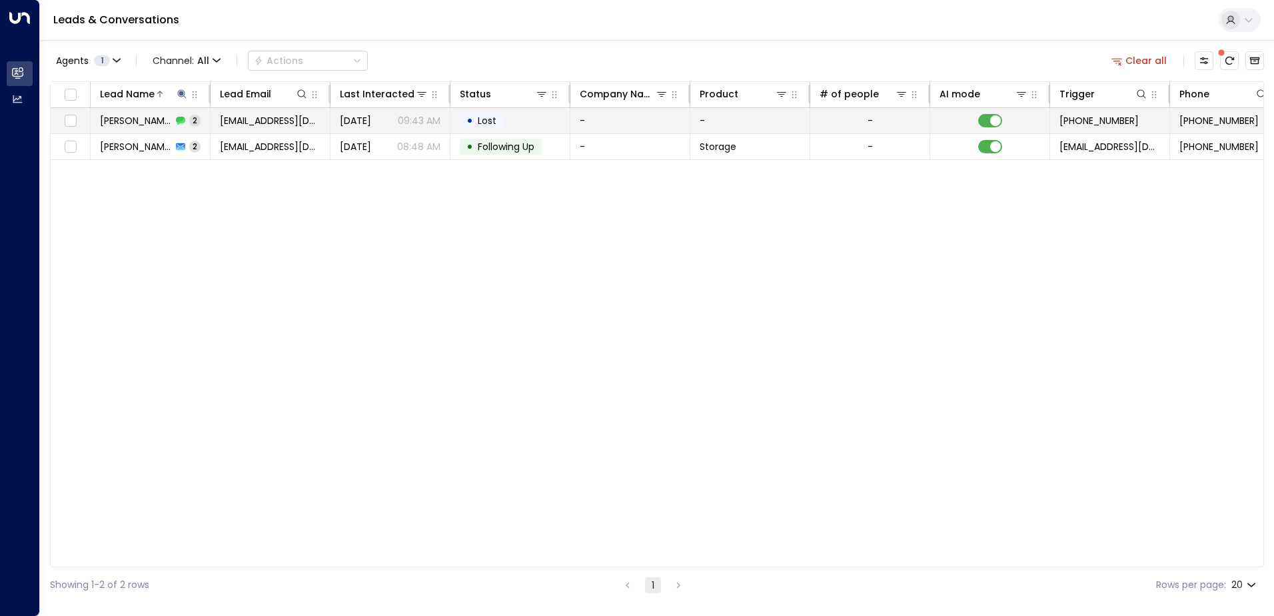
click at [245, 117] on span "[EMAIL_ADDRESS][DOMAIN_NAME]" at bounding box center [270, 120] width 101 height 13
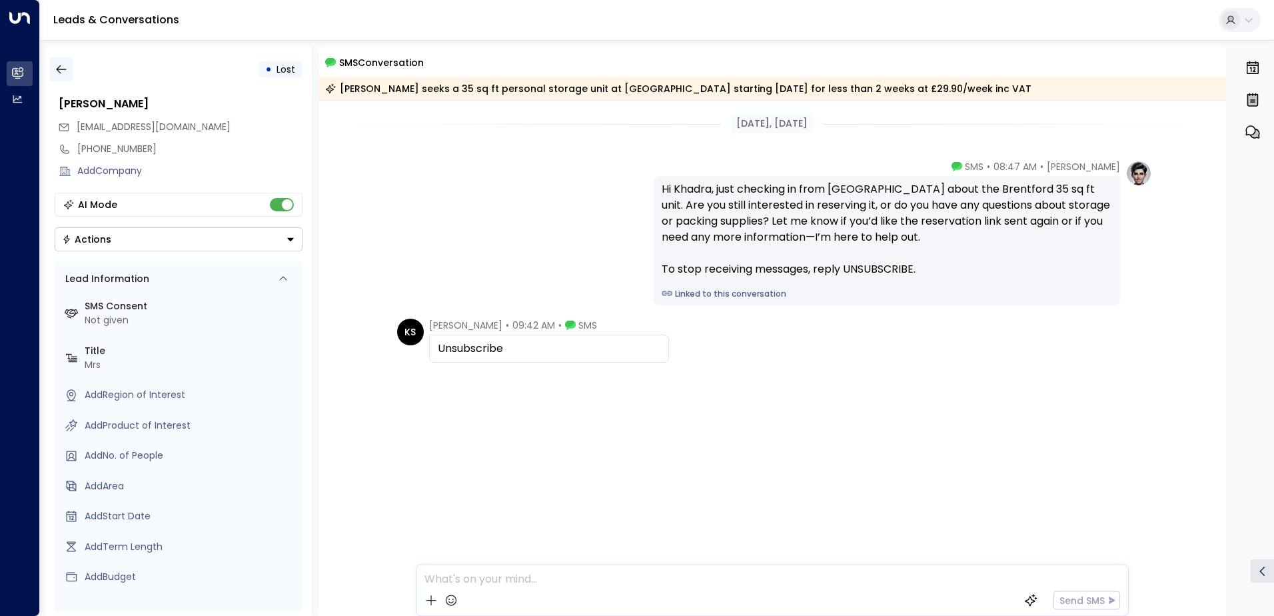
click at [67, 67] on icon "button" at bounding box center [61, 69] width 13 height 13
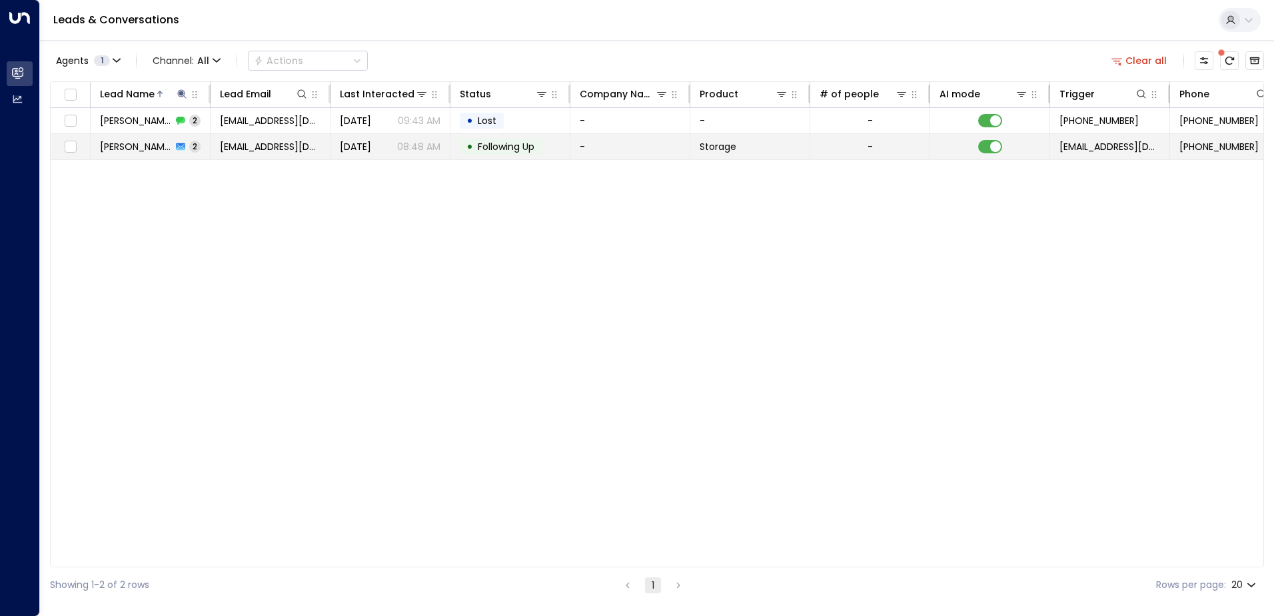
click at [168, 154] on td "[PERSON_NAME] 2" at bounding box center [151, 146] width 120 height 25
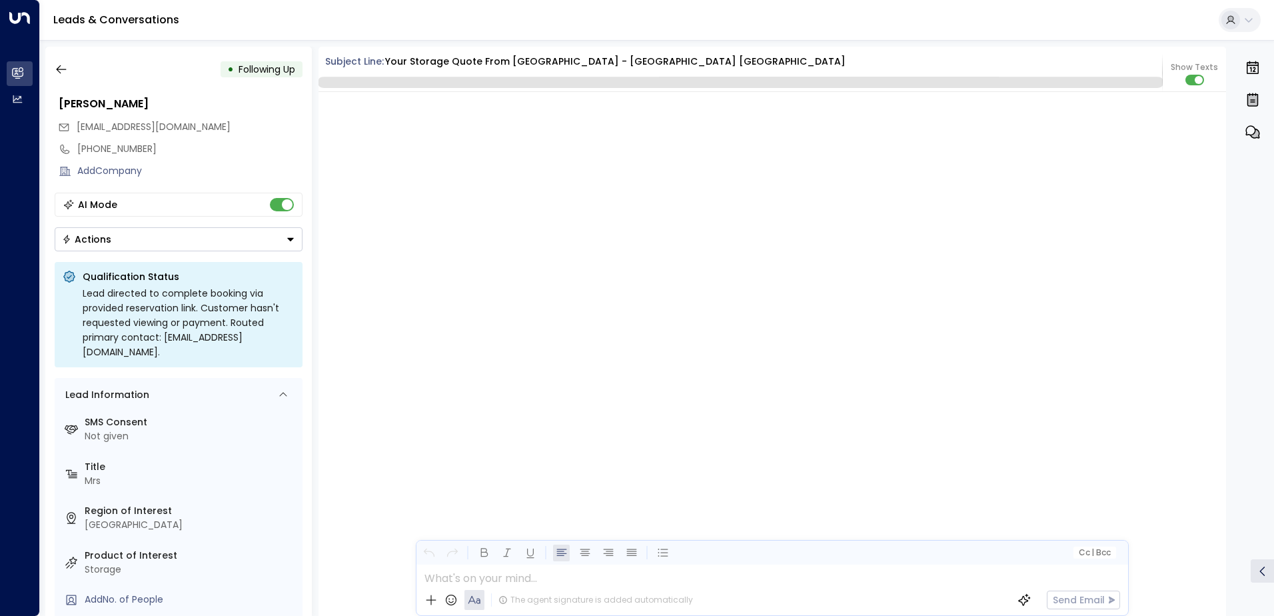
scroll to position [1455, 0]
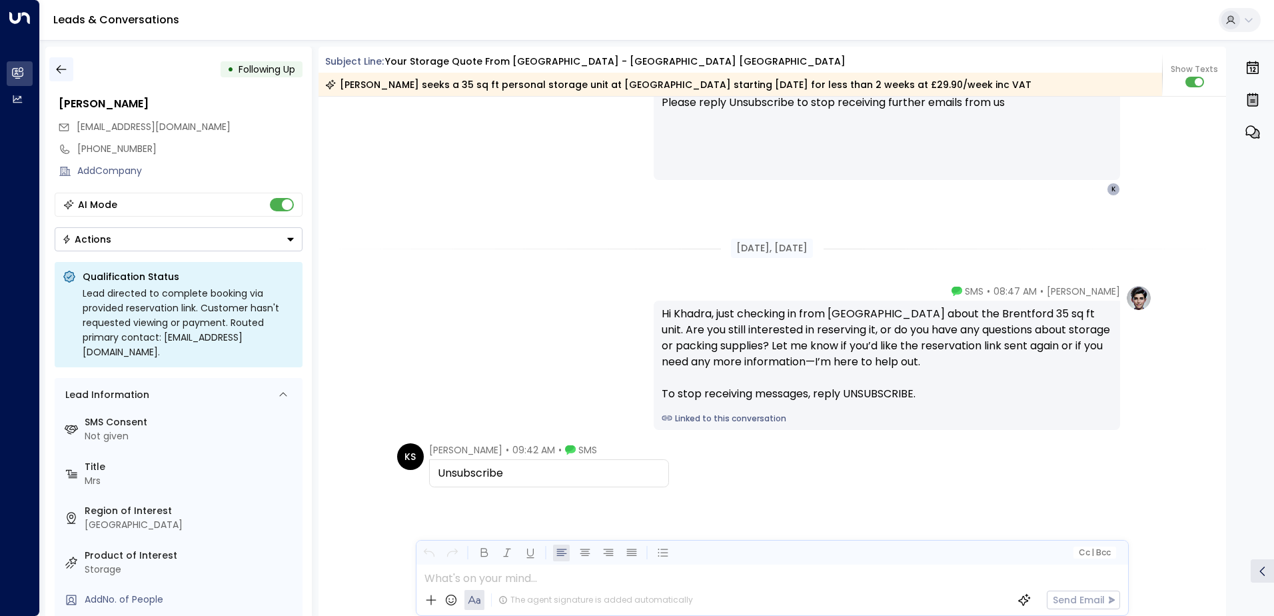
click at [65, 75] on icon "button" at bounding box center [61, 69] width 13 height 13
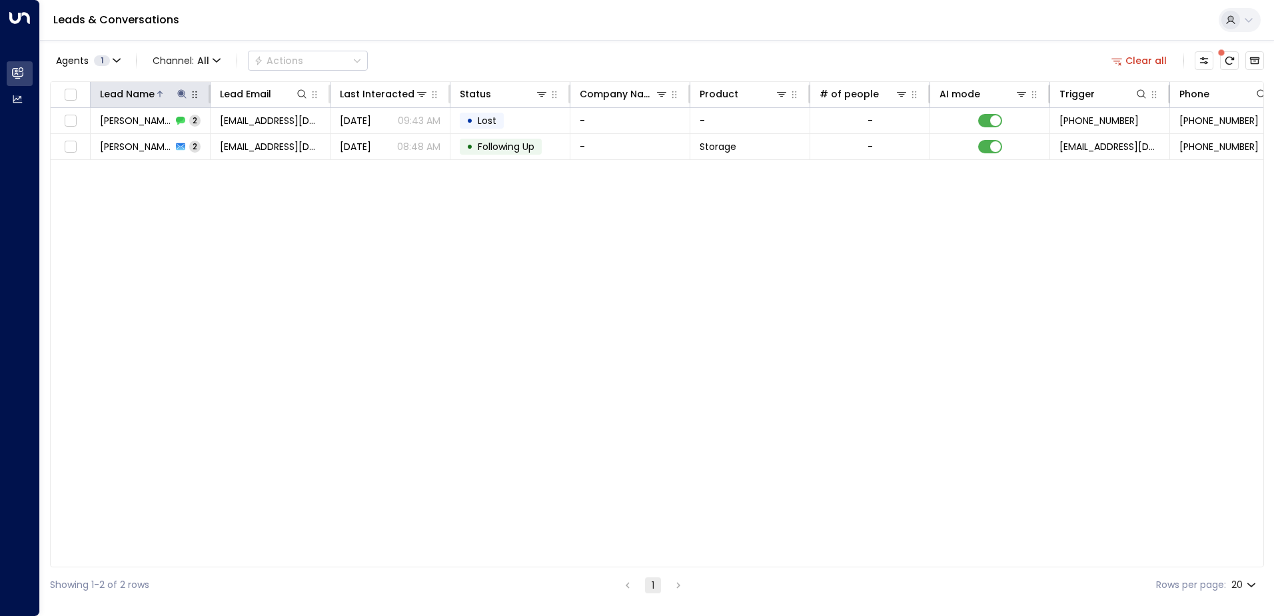
click at [183, 92] on icon at bounding box center [182, 94] width 11 height 11
click at [259, 139] on button "button" at bounding box center [265, 142] width 17 height 17
click at [231, 144] on input "text" at bounding box center [182, 142] width 184 height 25
paste input "**********"
type input "**********"
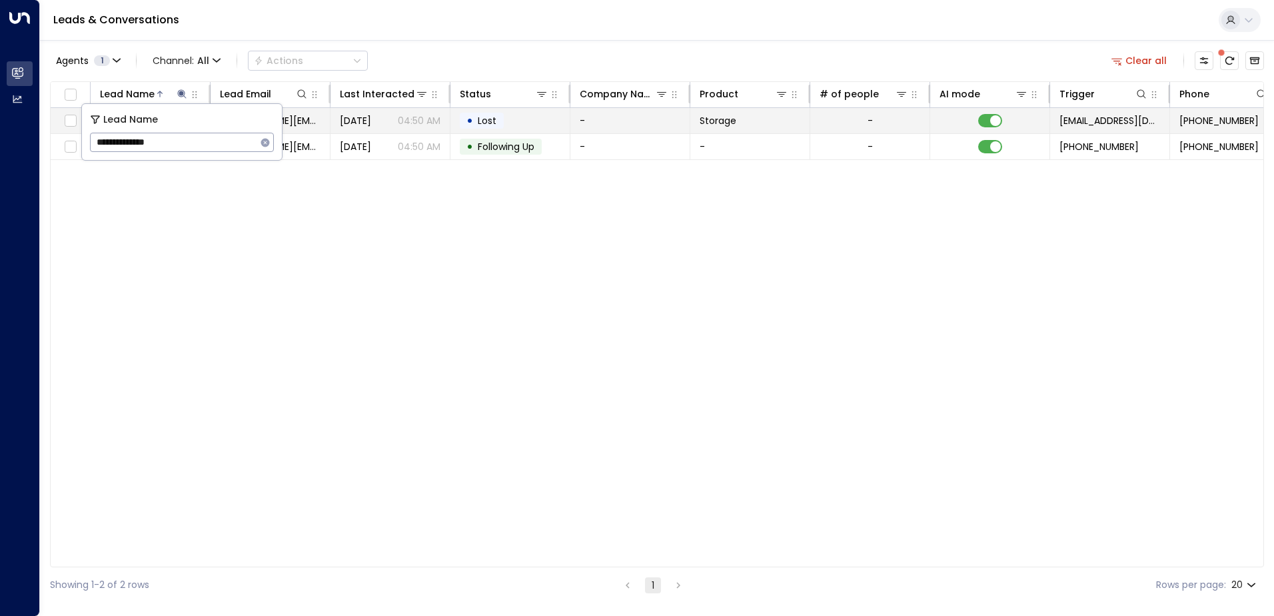
click at [371, 119] on span "[DATE]" at bounding box center [355, 120] width 31 height 13
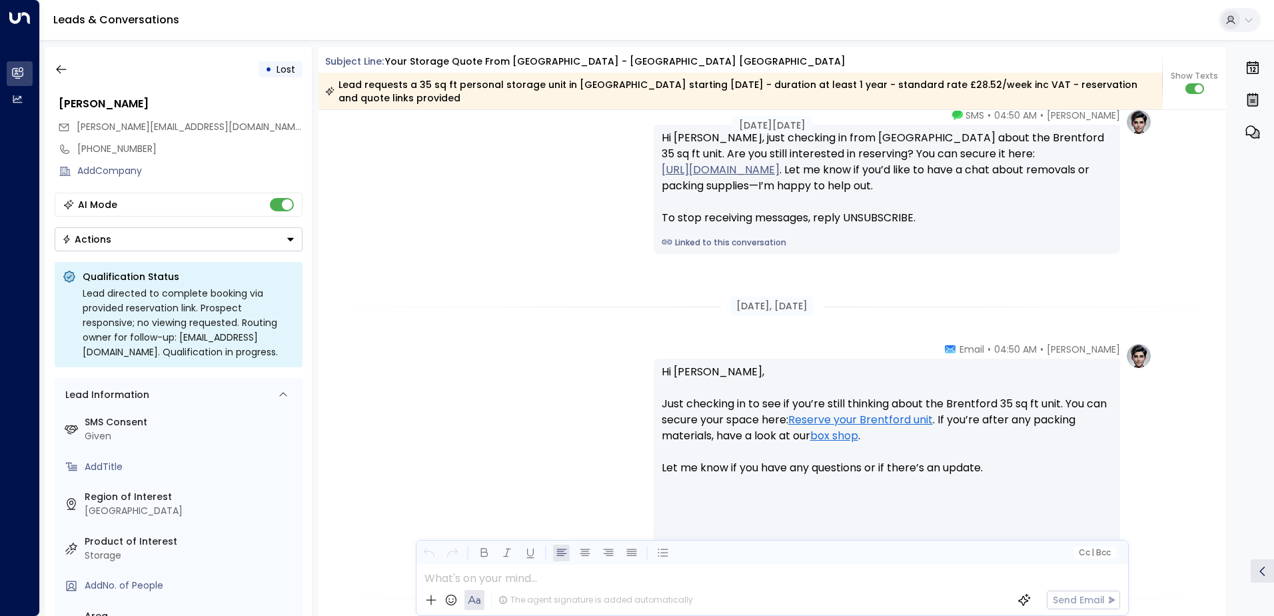
scroll to position [1471, 0]
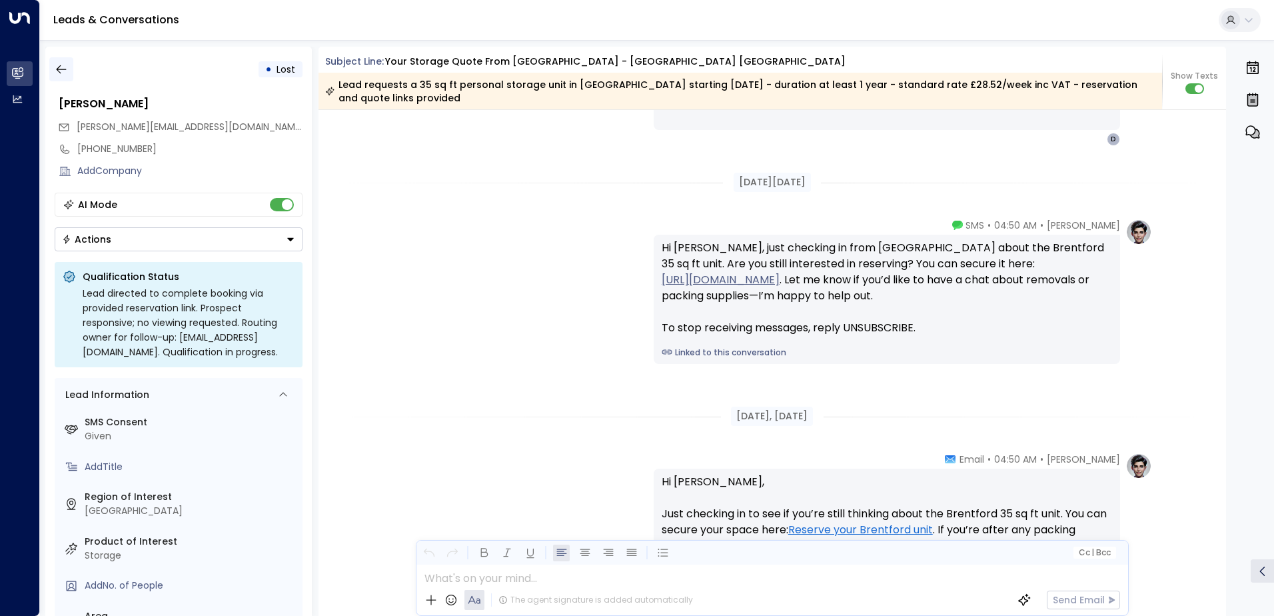
click at [61, 71] on icon "button" at bounding box center [61, 69] width 13 height 13
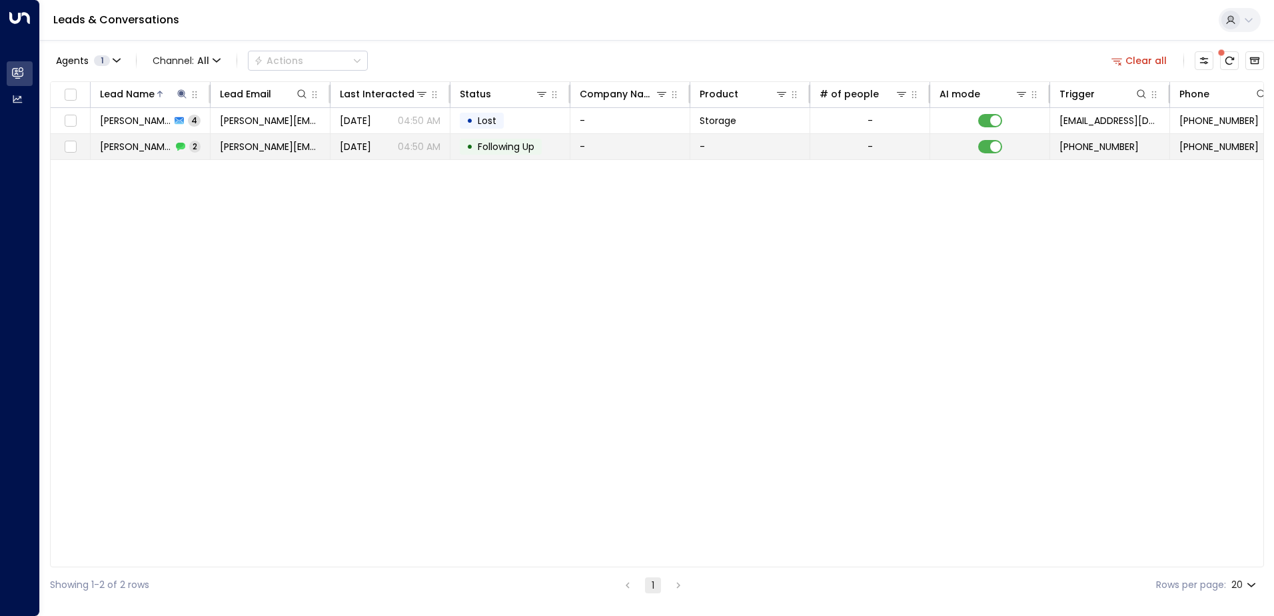
click at [225, 139] on td "[PERSON_NAME][EMAIL_ADDRESS][DOMAIN_NAME]" at bounding box center [271, 146] width 120 height 25
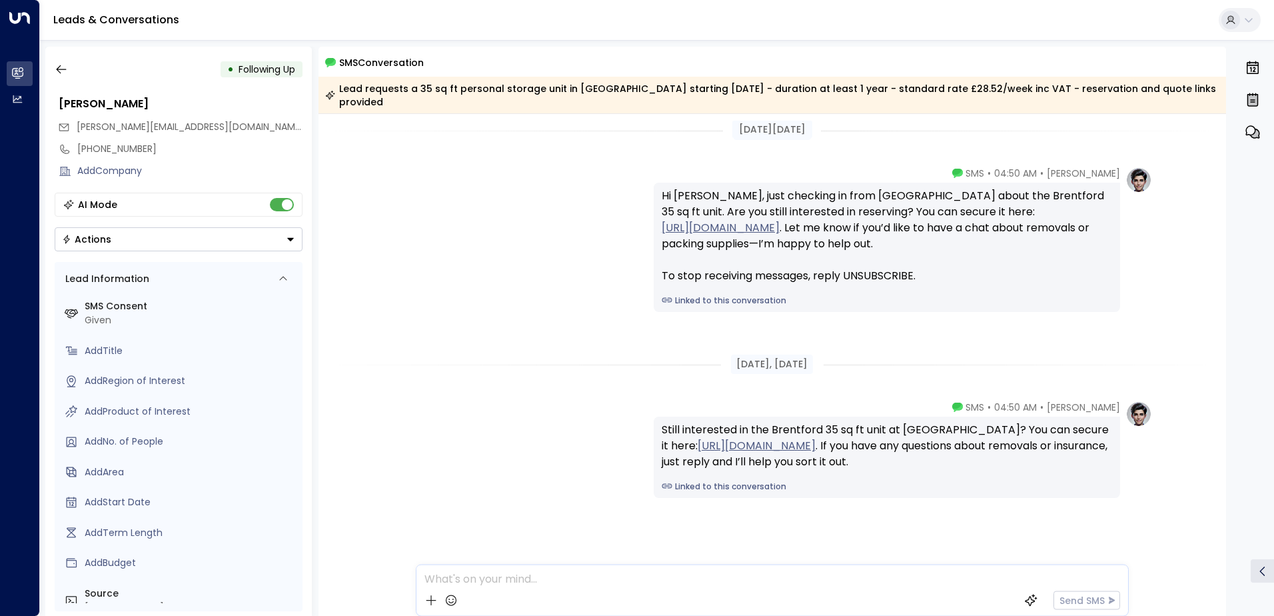
scroll to position [9, 0]
click at [59, 76] on button "button" at bounding box center [61, 69] width 24 height 24
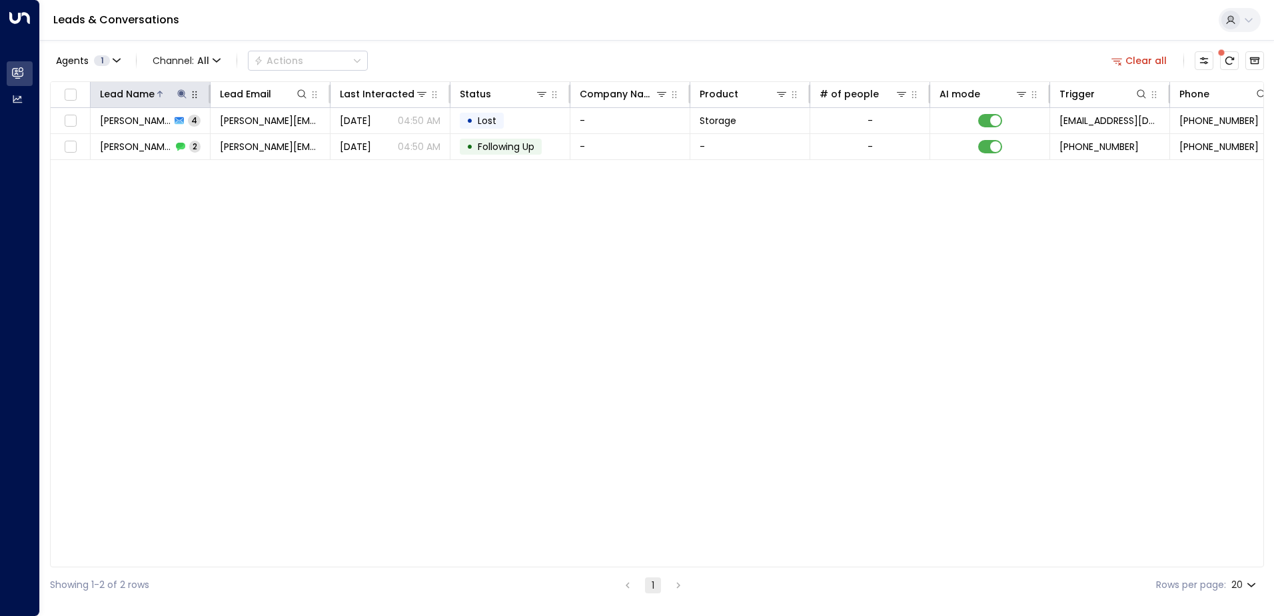
click at [182, 91] on icon at bounding box center [182, 94] width 11 height 11
click at [271, 143] on button "button" at bounding box center [265, 142] width 17 height 17
click at [257, 144] on input "text" at bounding box center [182, 142] width 184 height 25
type input "******"
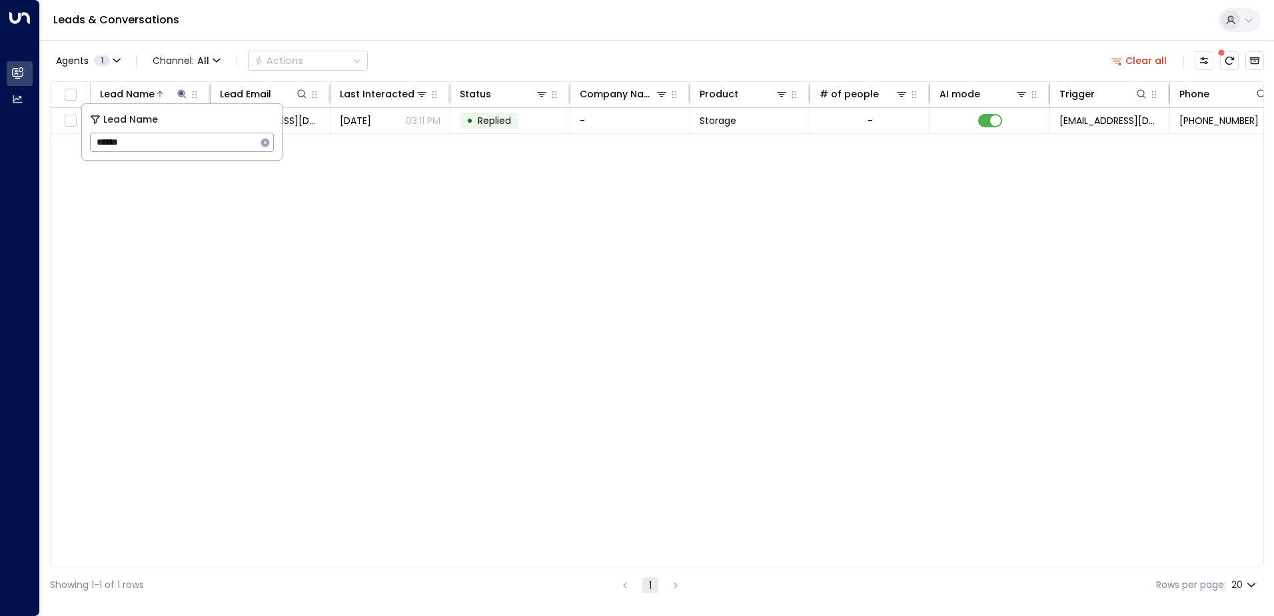
click at [455, 63] on div "Agents 1 Channel: All Actions Clear all" at bounding box center [657, 61] width 1214 height 28
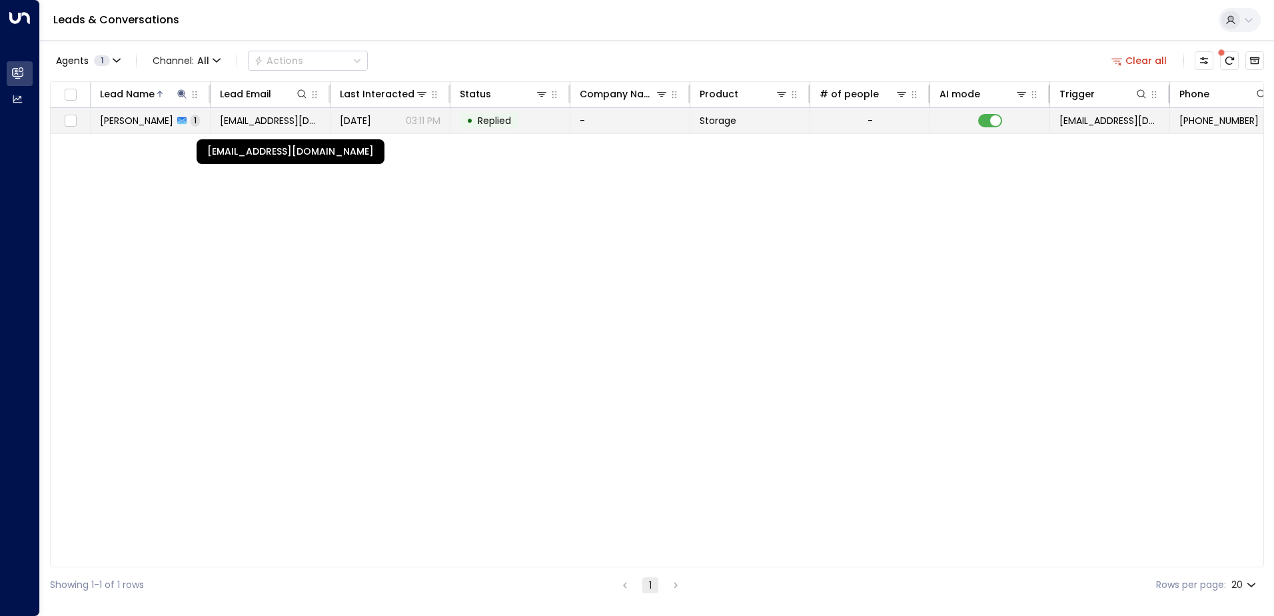
click at [245, 119] on span "[EMAIL_ADDRESS][DOMAIN_NAME]" at bounding box center [270, 120] width 101 height 13
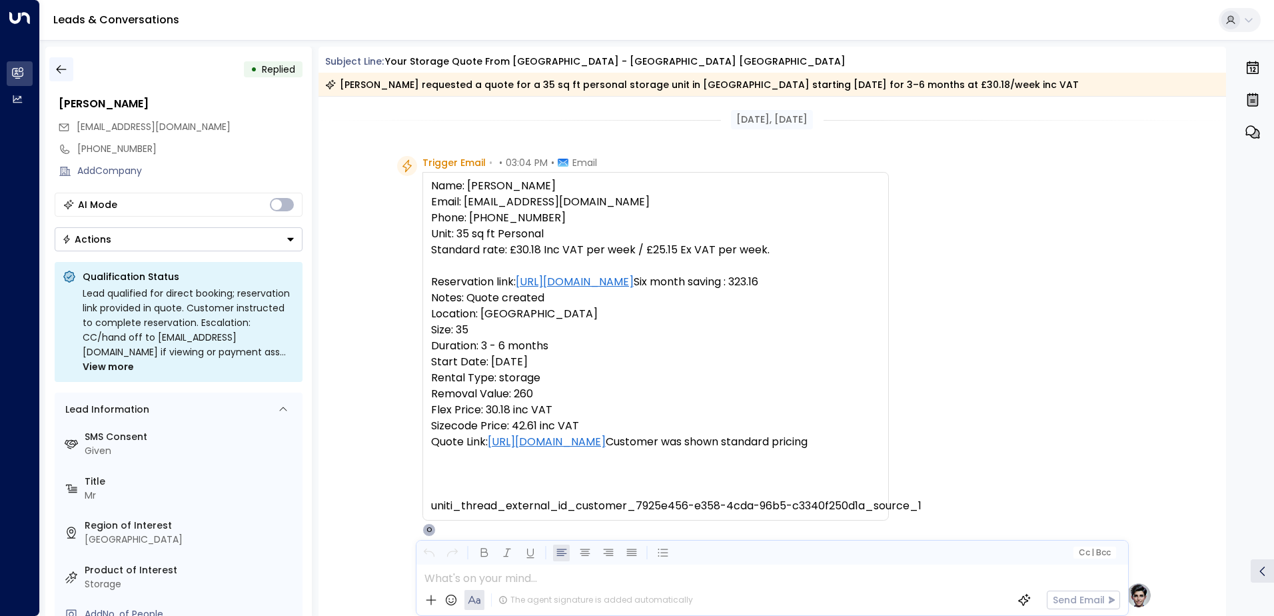
click at [65, 64] on button "button" at bounding box center [61, 69] width 24 height 24
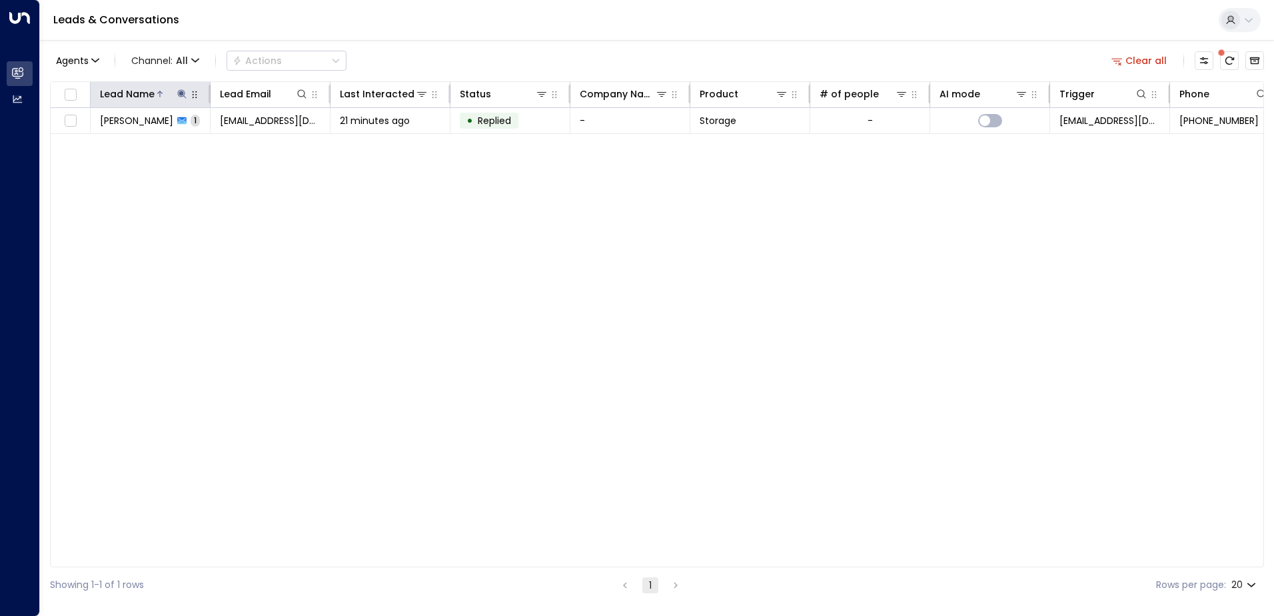
click at [181, 91] on icon at bounding box center [182, 94] width 11 height 11
click at [267, 141] on icon "button" at bounding box center [265, 142] width 11 height 11
click at [235, 141] on input "text" at bounding box center [182, 142] width 184 height 25
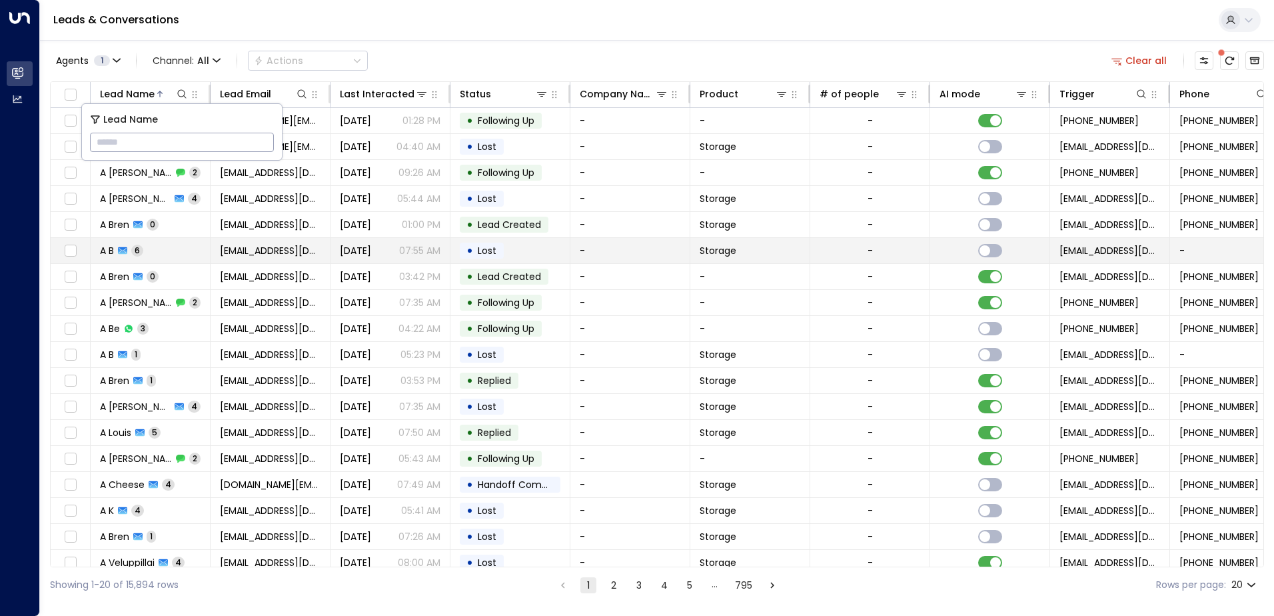
type input "**********"
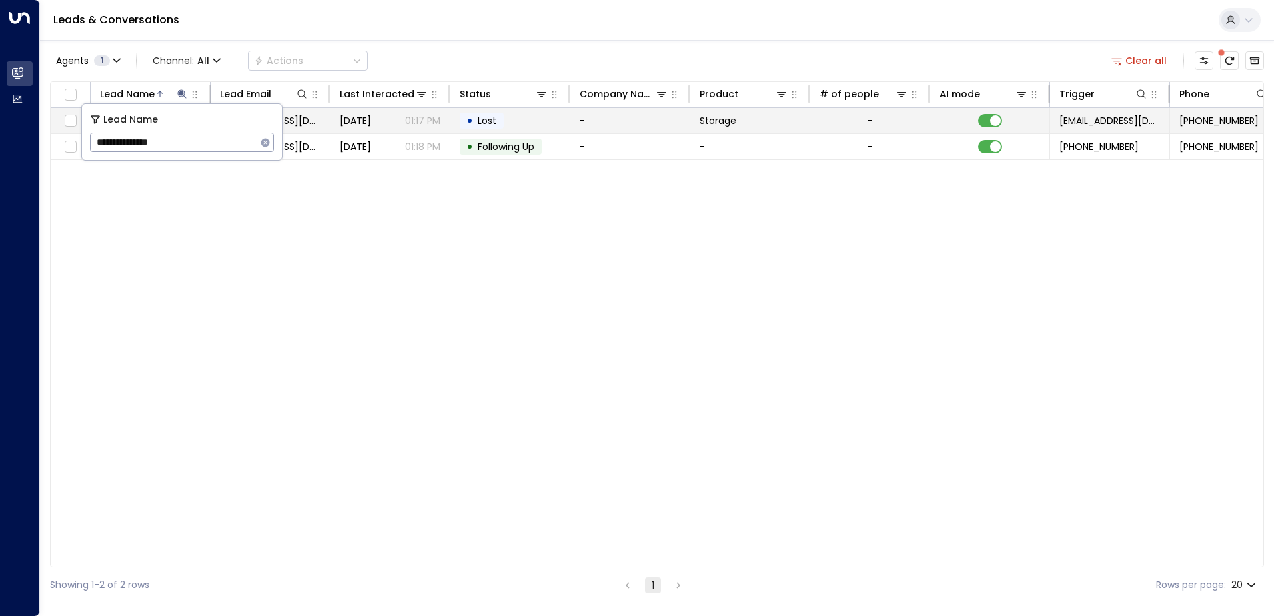
click at [371, 117] on span "[DATE]" at bounding box center [355, 120] width 31 height 13
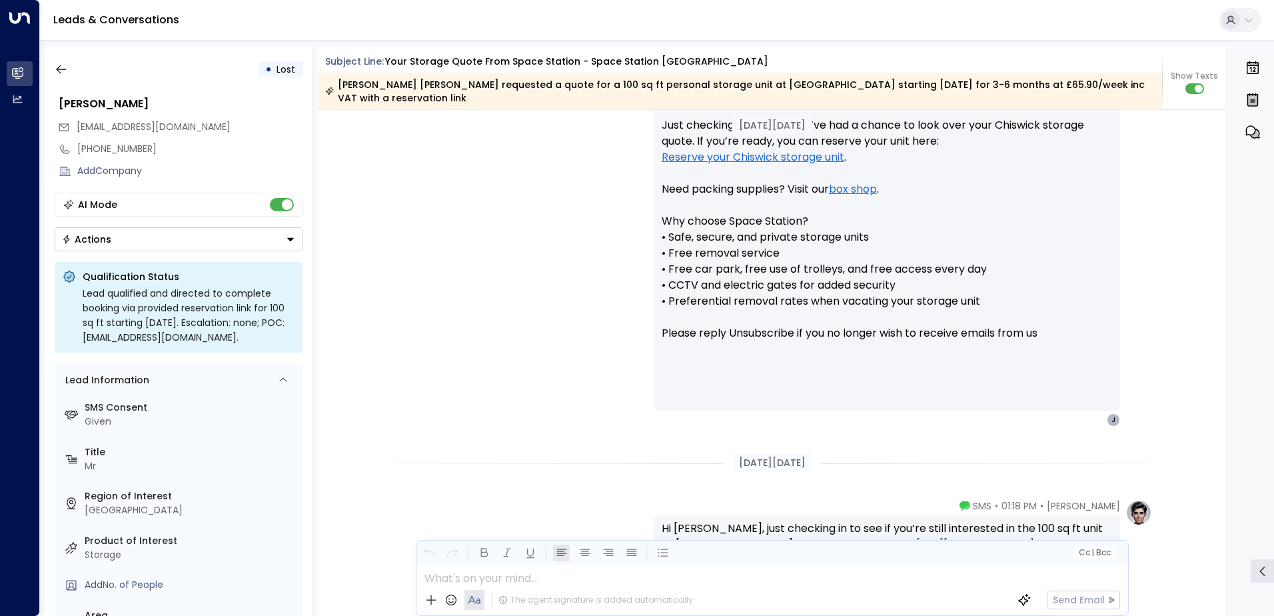
scroll to position [908, 0]
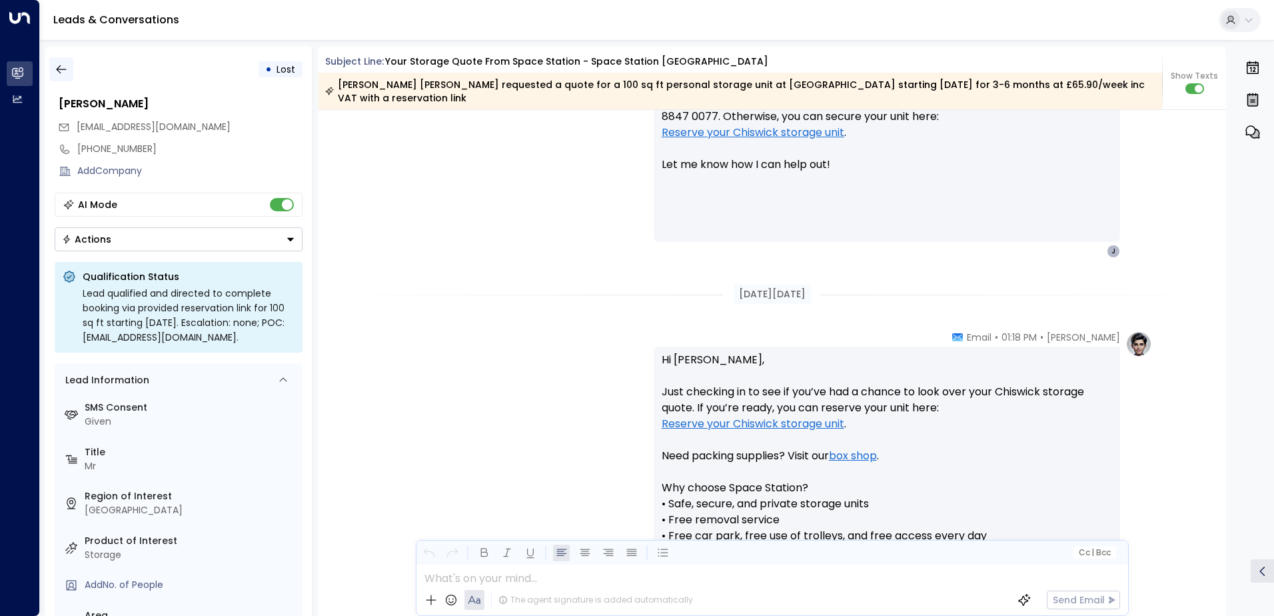
click at [61, 75] on icon "button" at bounding box center [61, 69] width 13 height 13
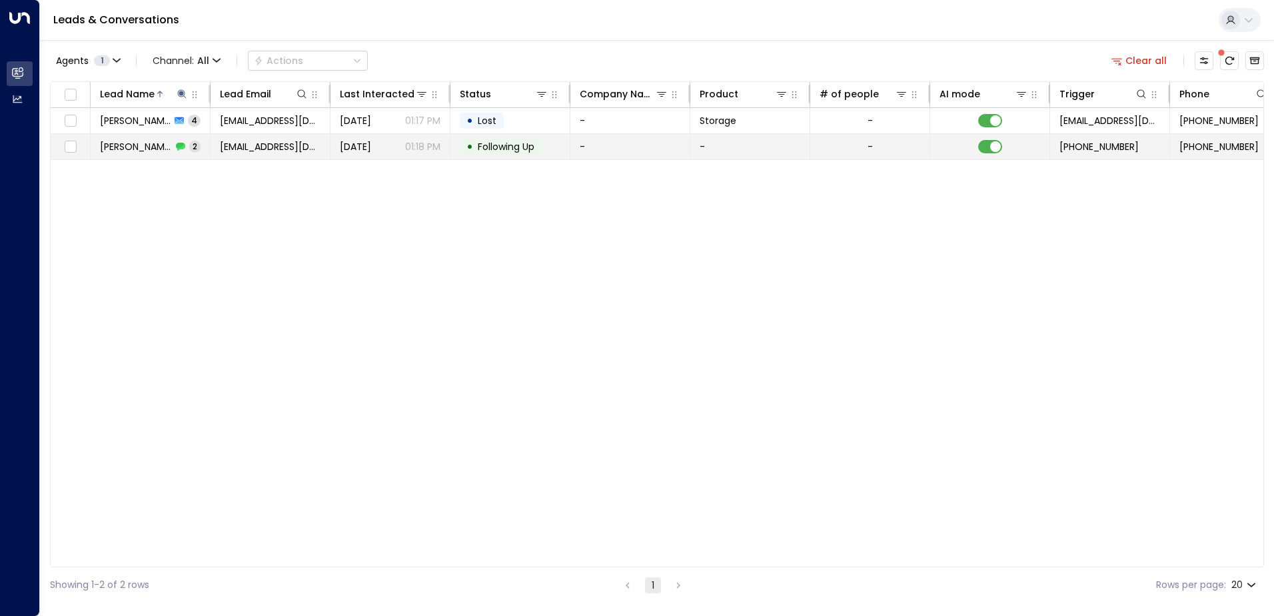
click at [197, 151] on td "[PERSON_NAME] 2" at bounding box center [151, 146] width 120 height 25
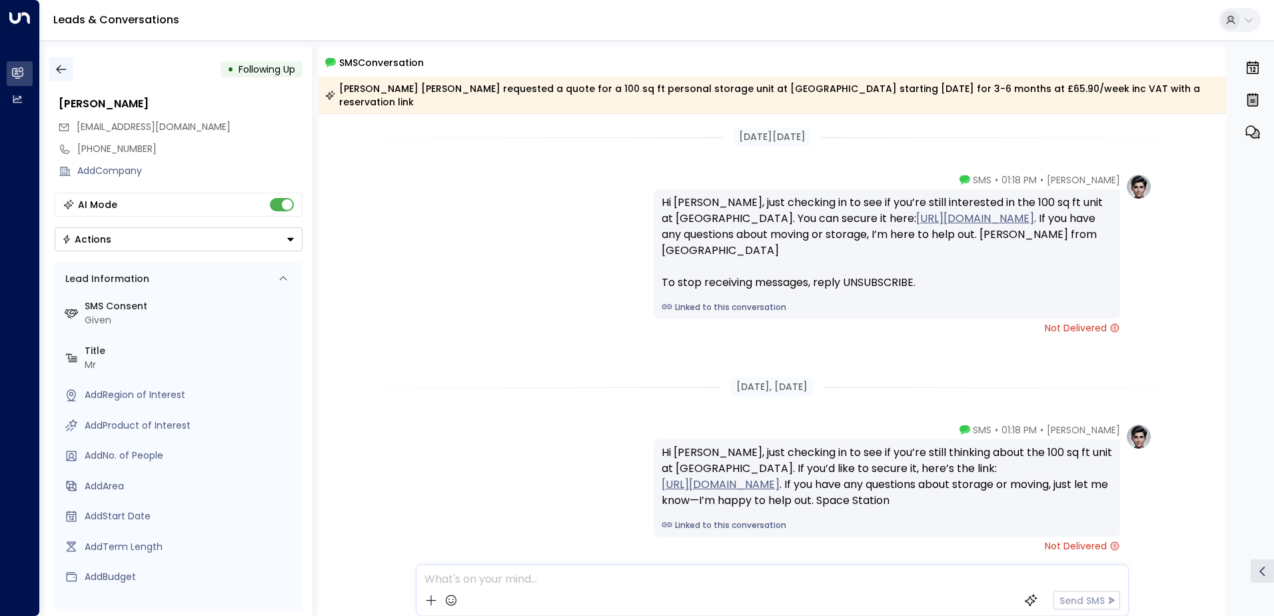
click at [66, 69] on icon "button" at bounding box center [61, 69] width 13 height 13
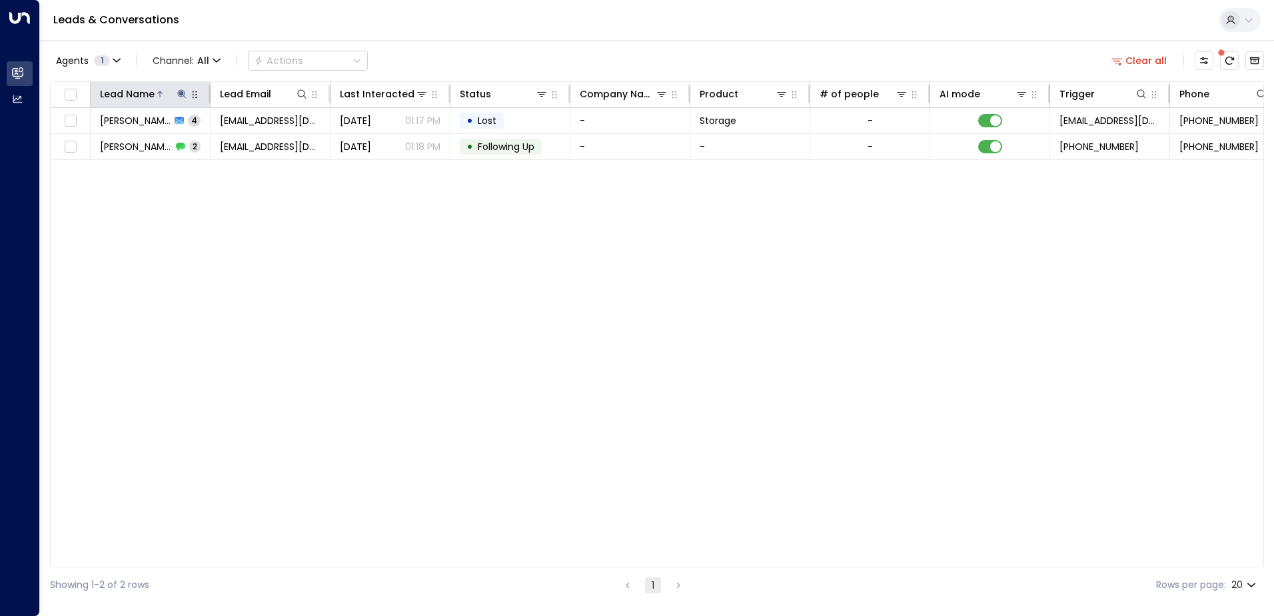
click at [174, 93] on div at bounding box center [172, 93] width 34 height 13
click at [181, 99] on icon at bounding box center [182, 94] width 11 height 11
click at [190, 139] on input "**********" at bounding box center [173, 142] width 167 height 25
click at [260, 137] on icon "button" at bounding box center [265, 142] width 11 height 11
click at [244, 144] on input "text" at bounding box center [182, 142] width 184 height 25
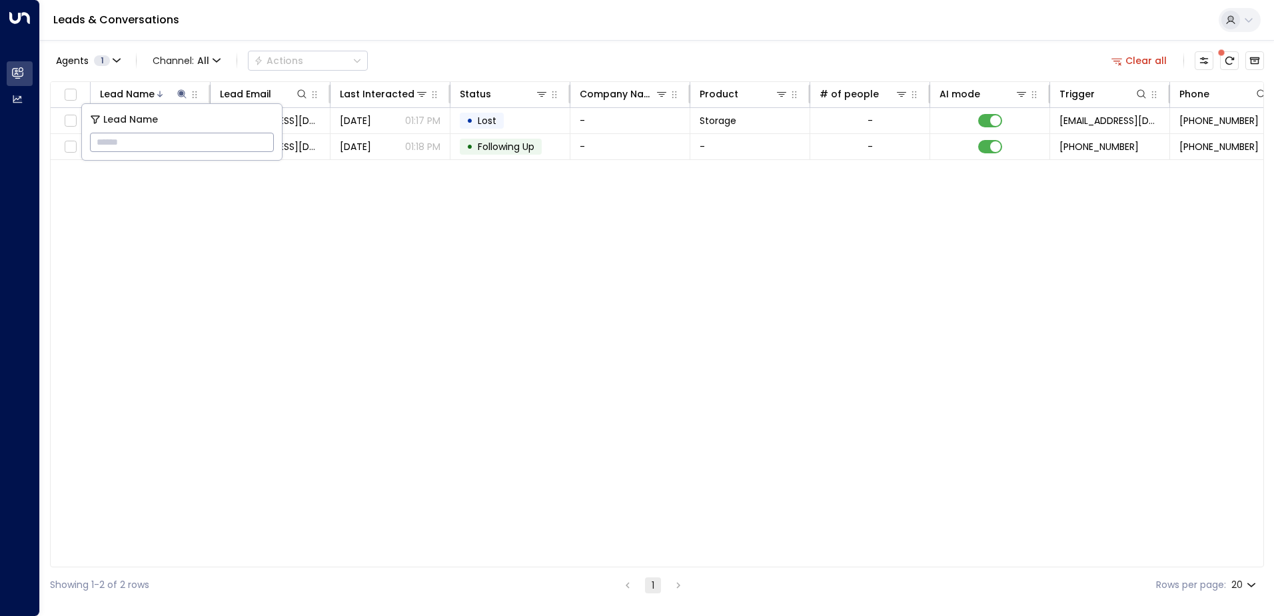
paste input "**********"
type input "**********"
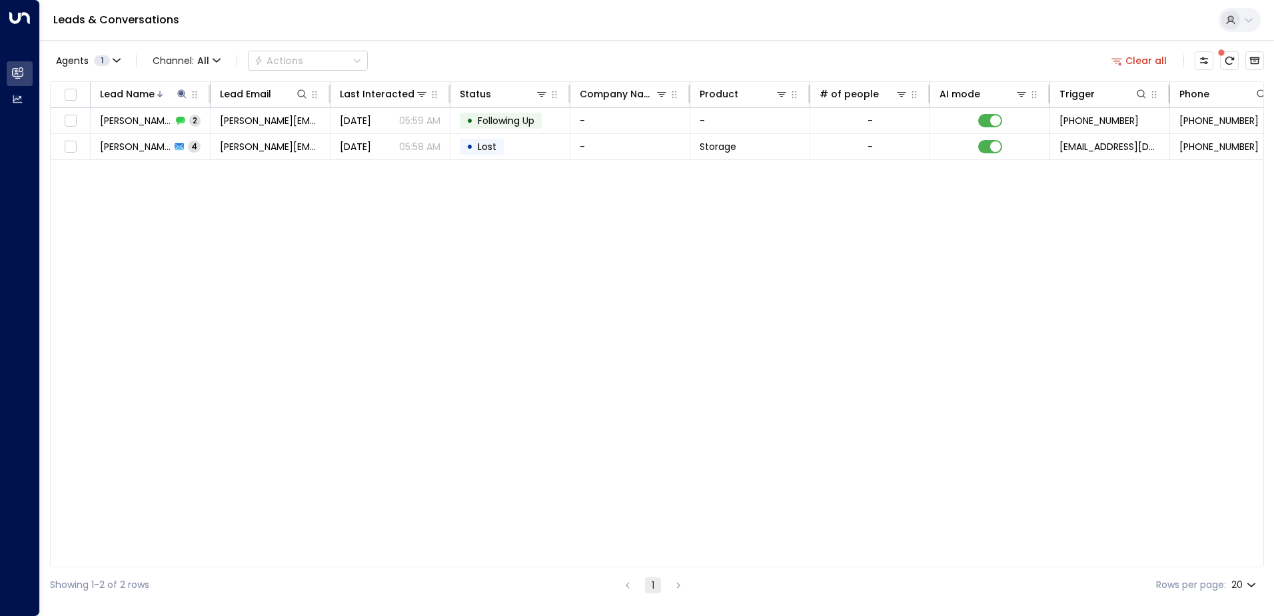
click at [339, 197] on div "Lead Name Lead Email Last Interacted Status Company Name Product # of people AI…" at bounding box center [657, 324] width 1214 height 486
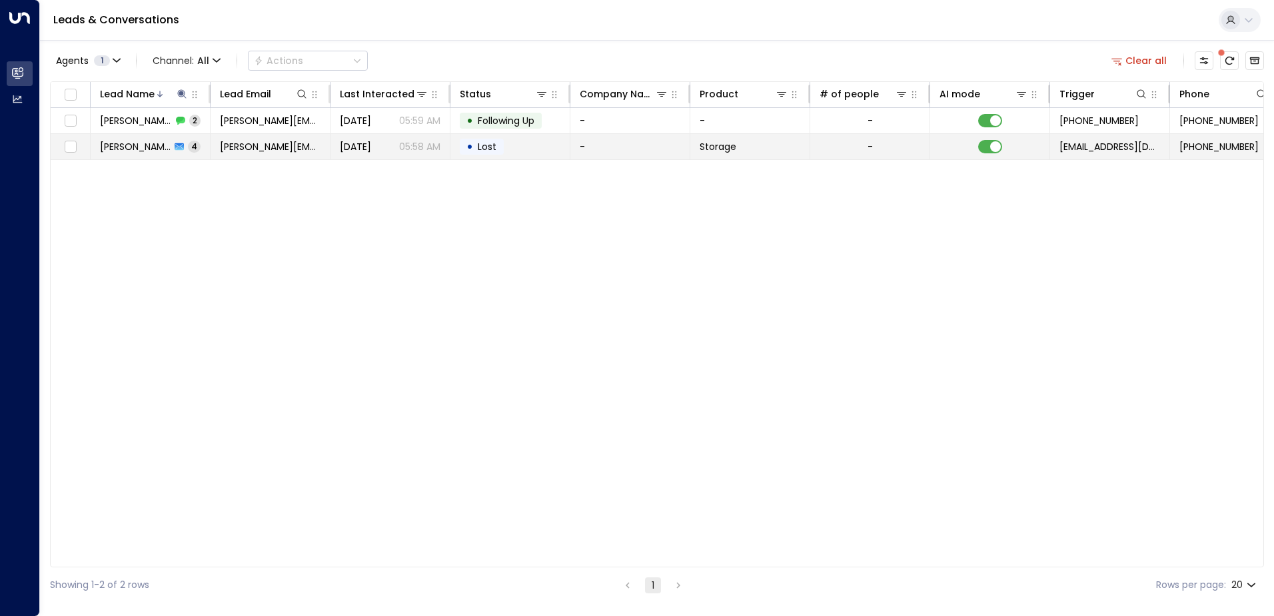
drag, startPoint x: 339, startPoint y: 197, endPoint x: 289, endPoint y: 141, distance: 75.5
click at [289, 141] on span "[PERSON_NAME][EMAIL_ADDRESS][DOMAIN_NAME]" at bounding box center [270, 146] width 101 height 13
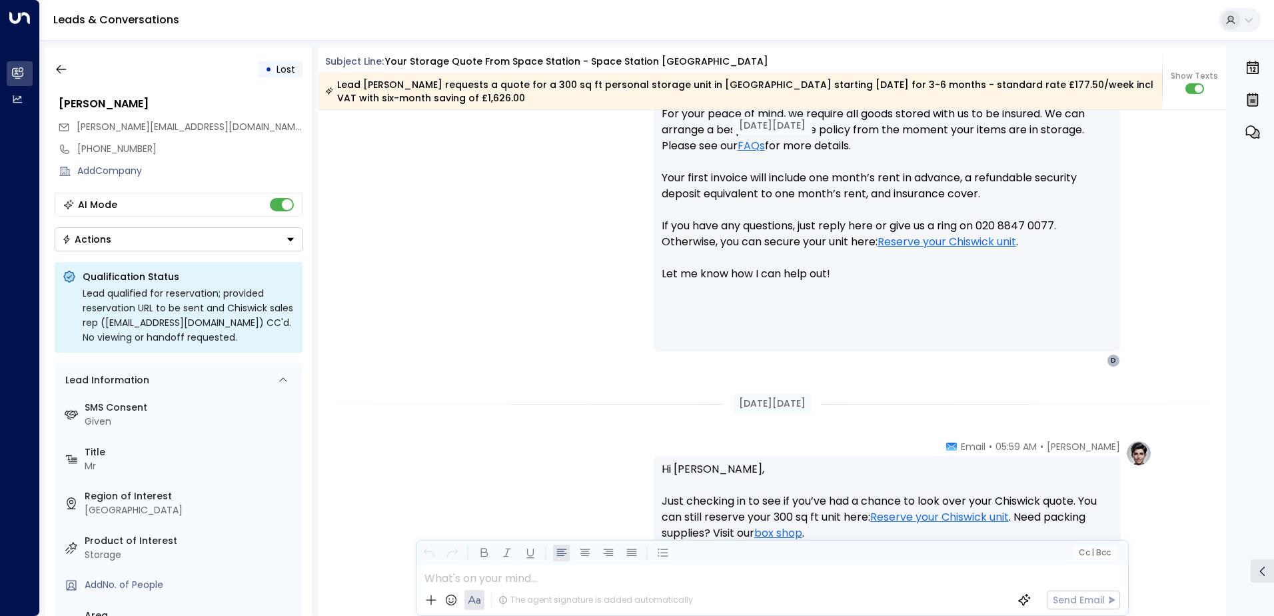
scroll to position [639, 0]
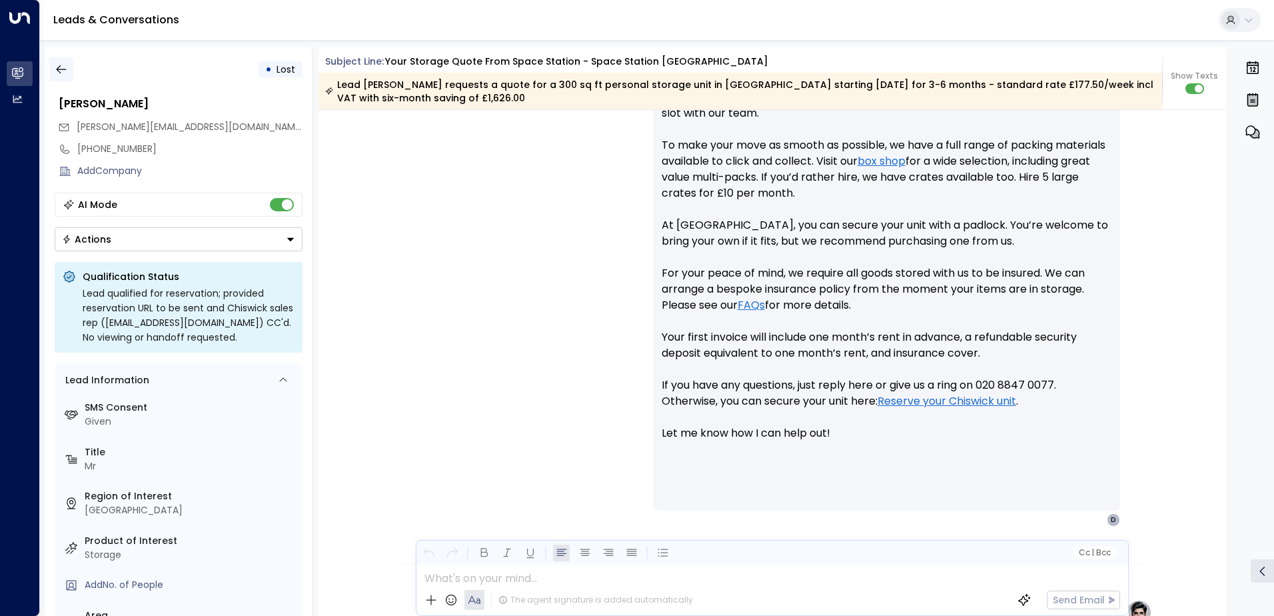
click at [65, 71] on icon "button" at bounding box center [61, 69] width 13 height 13
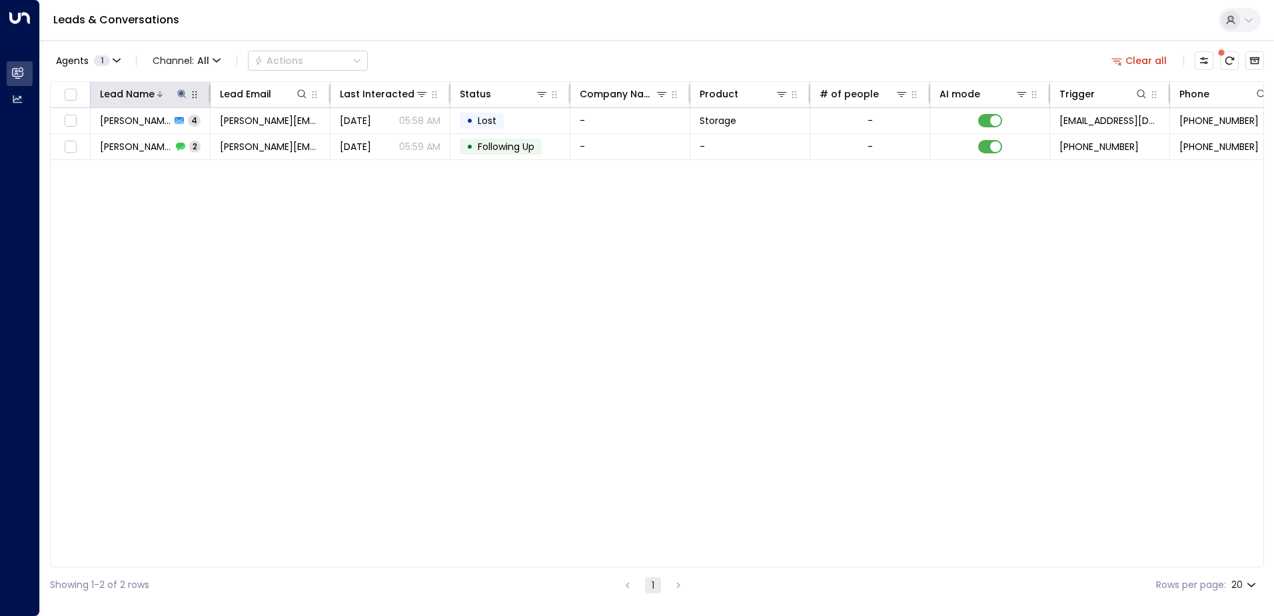
click at [179, 95] on icon at bounding box center [182, 94] width 11 height 11
click at [266, 143] on icon "button" at bounding box center [265, 142] width 11 height 11
click at [206, 143] on input "text" at bounding box center [173, 142] width 167 height 25
paste input "**********"
type input "**********"
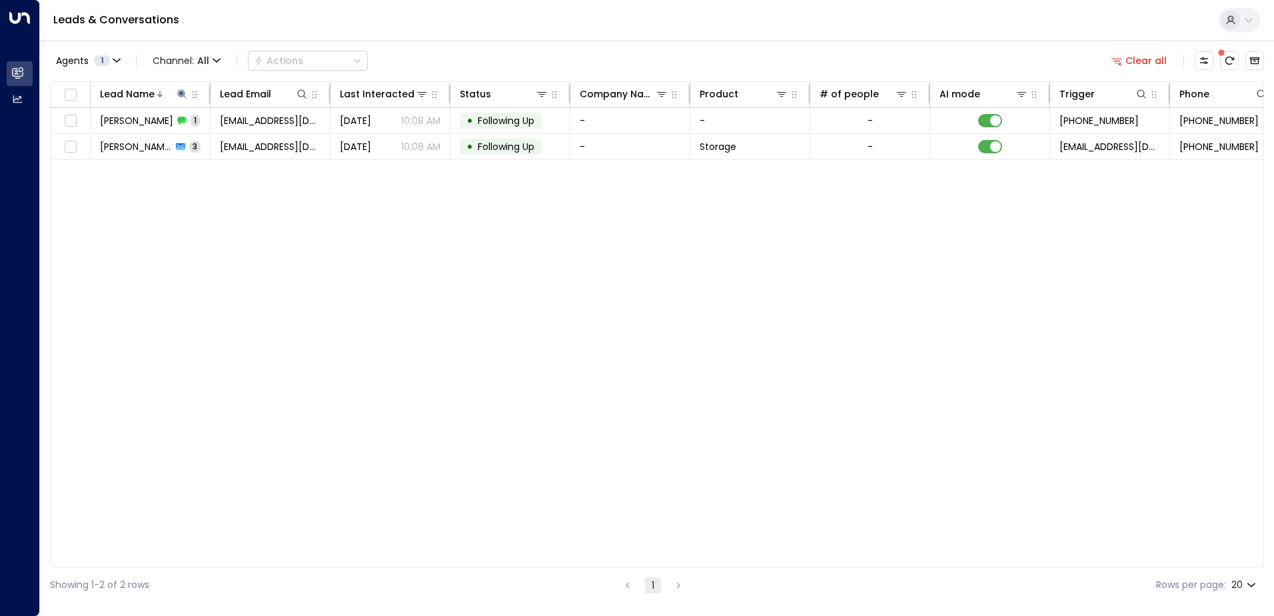
click at [418, 179] on div "Lead Name Lead Email Last Interacted Status Company Name Product # of people AI…" at bounding box center [657, 324] width 1214 height 486
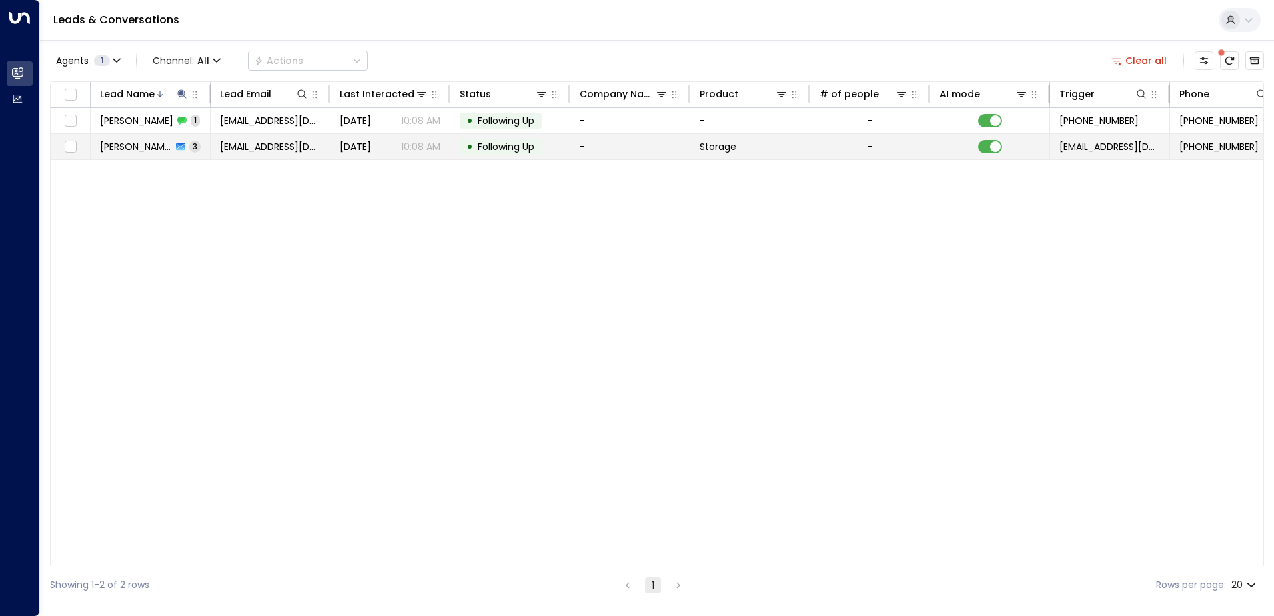
click at [317, 156] on td "[EMAIL_ADDRESS][DOMAIN_NAME]" at bounding box center [271, 146] width 120 height 25
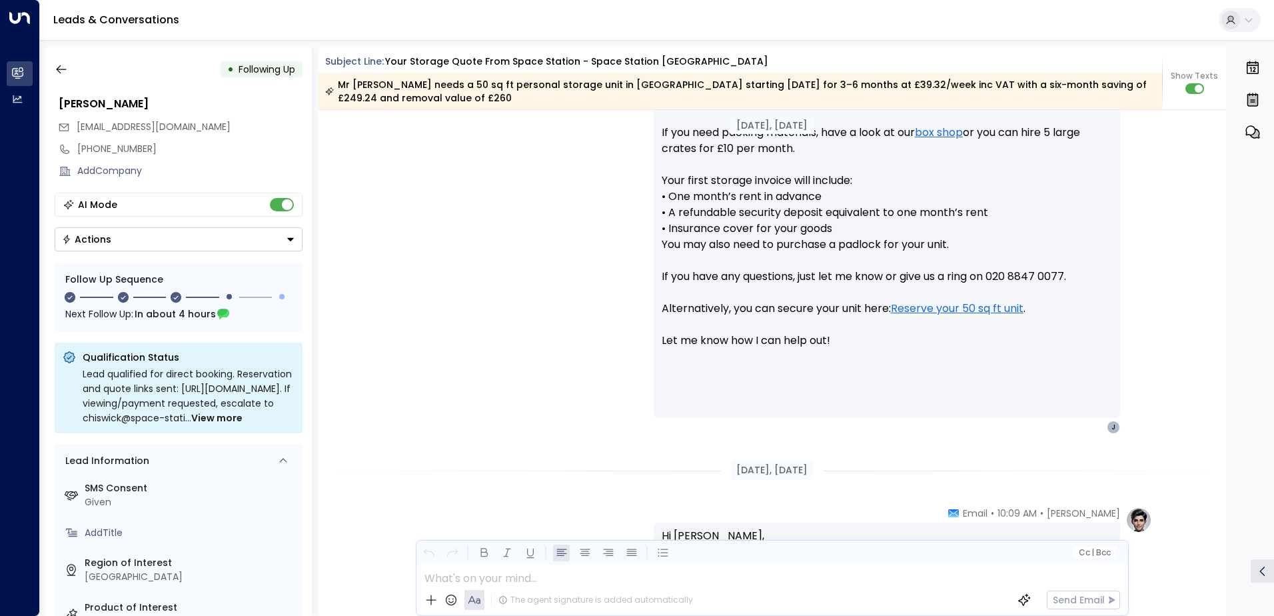
scroll to position [550, 0]
